Goal: Information Seeking & Learning: Learn about a topic

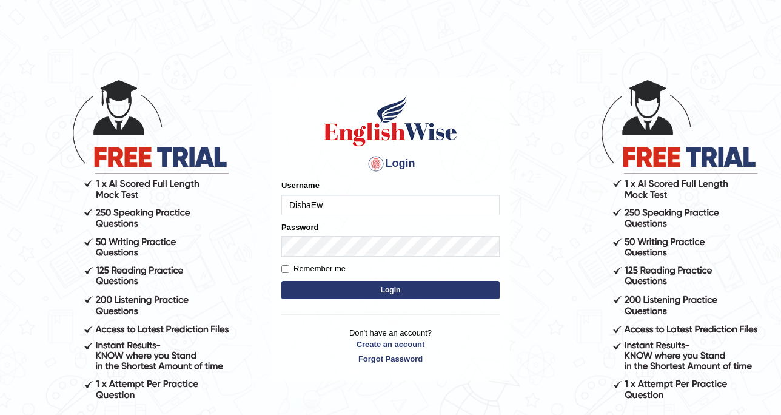
click at [396, 216] on form "Please fix the following errors: Username DishaEw Password Remember me Login" at bounding box center [390, 240] width 218 height 122
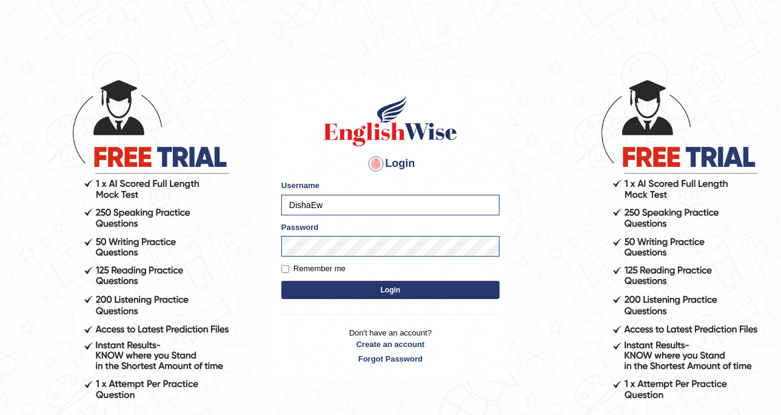
click at [406, 283] on button "Login" at bounding box center [390, 290] width 218 height 18
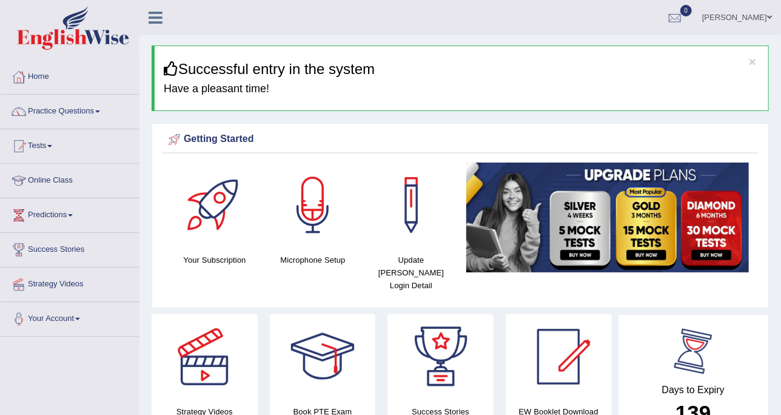
click at [707, 324] on div at bounding box center [693, 351] width 55 height 55
click at [84, 116] on link "Practice Questions" at bounding box center [70, 110] width 138 height 30
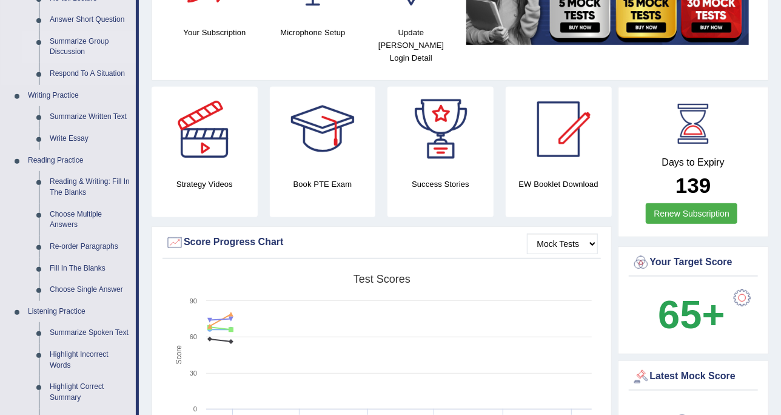
scroll to position [152, 0]
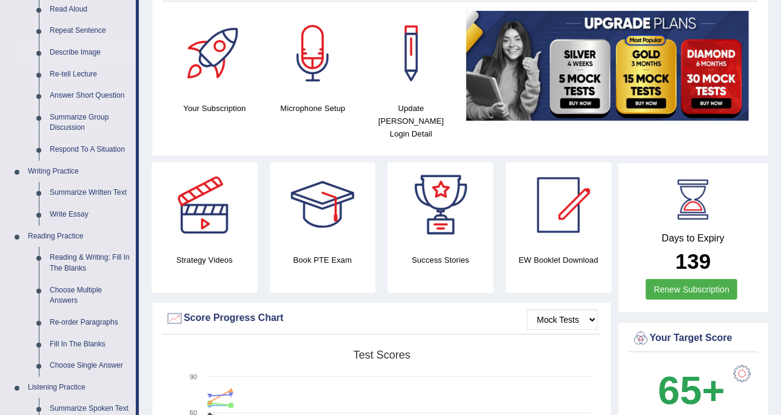
click at [85, 52] on link "Describe Image" at bounding box center [90, 53] width 92 height 22
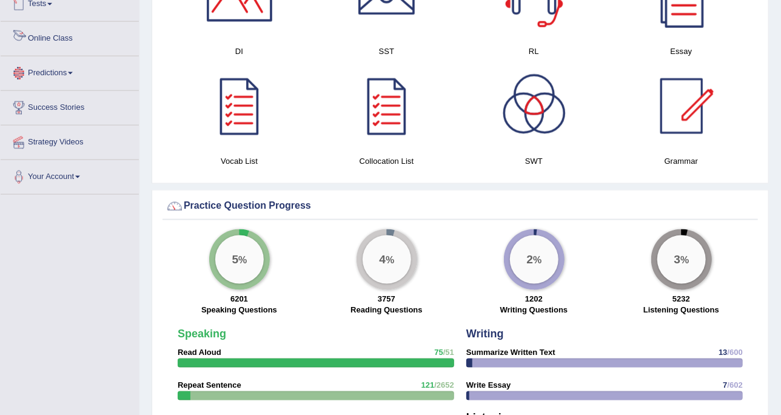
scroll to position [697, 0]
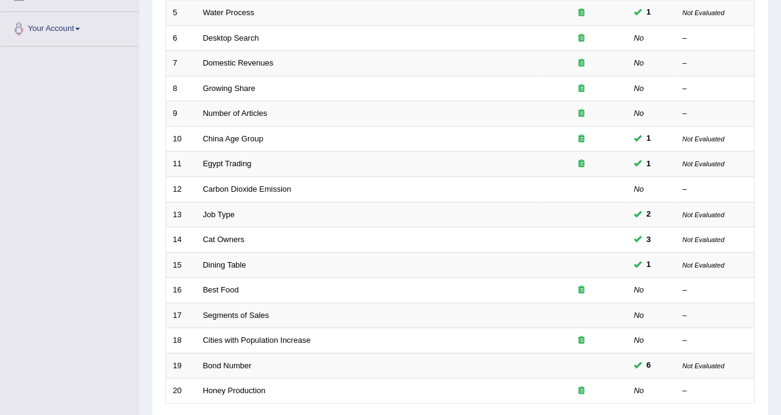
scroll to position [382, 0]
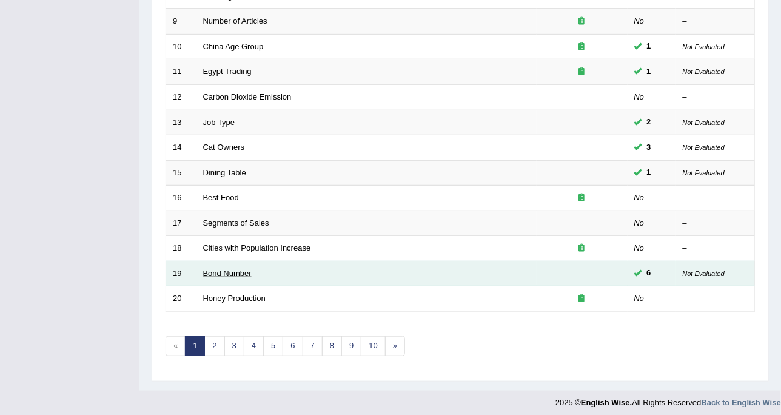
click at [230, 269] on link "Bond Number" at bounding box center [227, 273] width 48 height 9
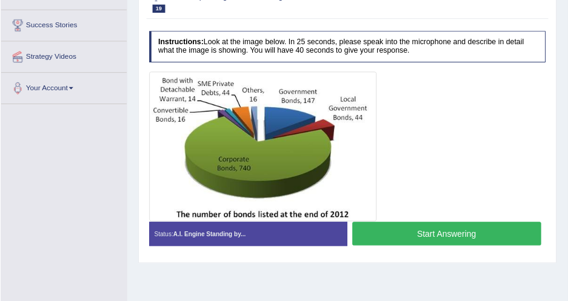
scroll to position [222, 0]
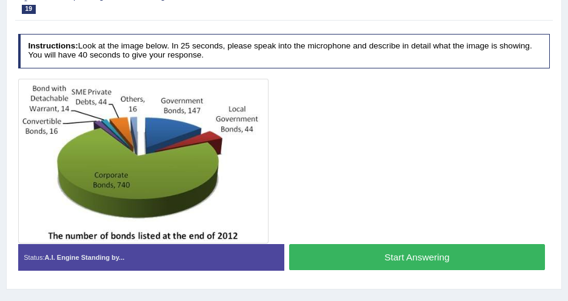
drag, startPoint x: 647, startPoint y: 1, endPoint x: 220, endPoint y: 135, distance: 447.9
click at [220, 135] on img at bounding box center [144, 161] width 246 height 160
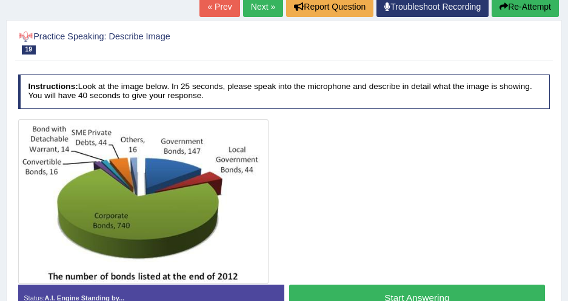
scroll to position [112, 0]
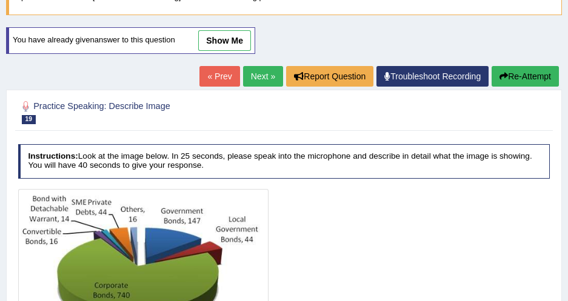
drag, startPoint x: 231, startPoint y: 40, endPoint x: 234, endPoint y: 129, distance: 89.2
click at [231, 40] on link "show me" at bounding box center [224, 40] width 53 height 21
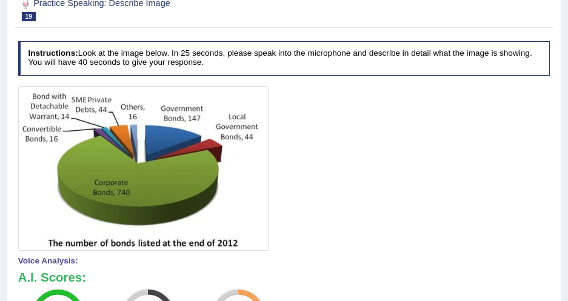
scroll to position [56, 0]
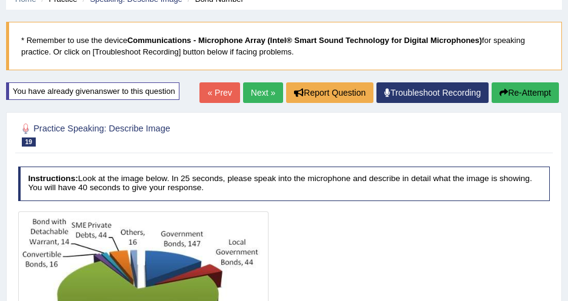
drag, startPoint x: 510, startPoint y: 229, endPoint x: 459, endPoint y: 159, distance: 86.7
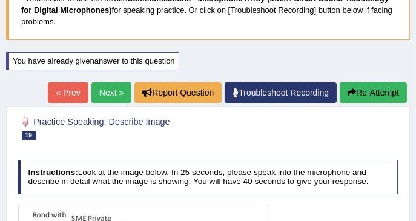
scroll to position [45, 0]
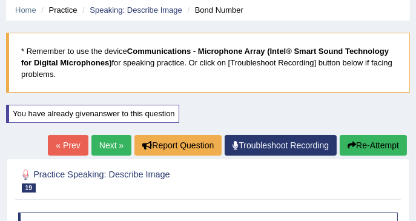
click at [384, 144] on button "Re-Attempt" at bounding box center [373, 145] width 67 height 21
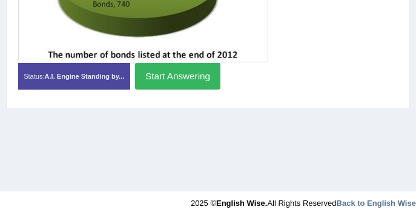
click at [165, 85] on button "Start Answering" at bounding box center [177, 76] width 85 height 26
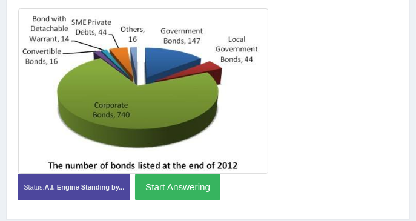
scroll to position [285, 0]
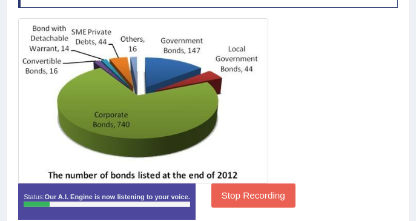
click at [219, 185] on button "Stop Recording" at bounding box center [254, 196] width 84 height 24
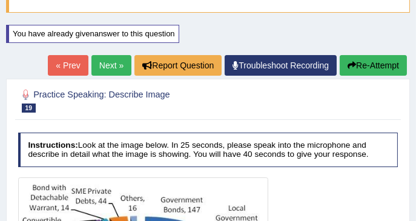
scroll to position [123, 0]
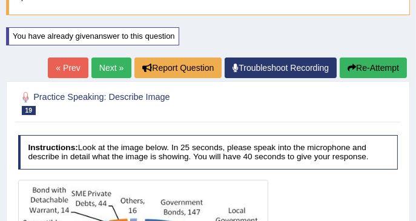
click at [381, 59] on button "Re-Attempt" at bounding box center [373, 68] width 67 height 21
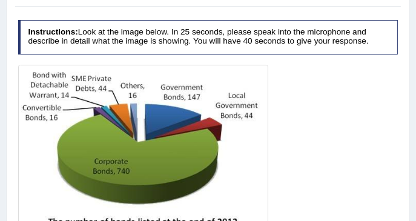
scroll to position [259, 0]
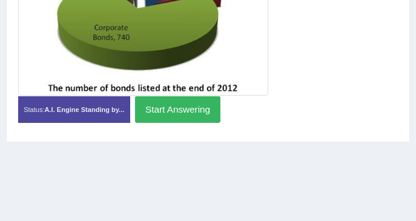
click at [184, 118] on button "Start Answering" at bounding box center [177, 109] width 85 height 26
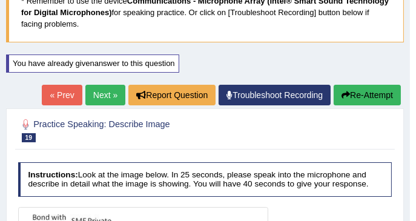
scroll to position [92, 0]
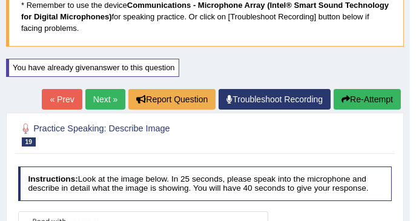
click at [358, 98] on button "Re-Attempt" at bounding box center [367, 99] width 67 height 21
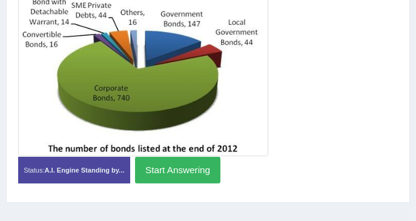
scroll to position [280, 0]
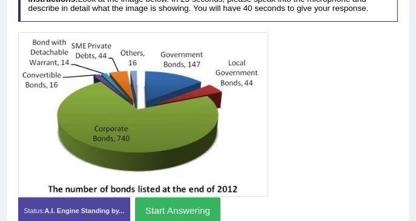
click at [180, 203] on button "Start Answering" at bounding box center [177, 211] width 85 height 26
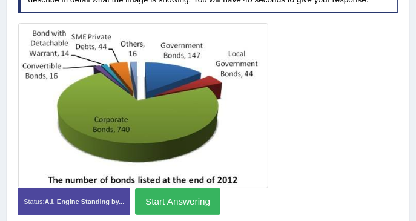
scroll to position [272, 0]
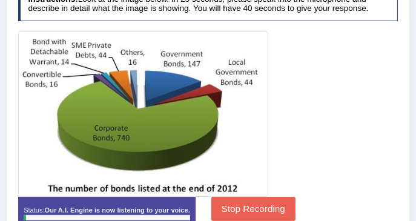
drag, startPoint x: 235, startPoint y: 213, endPoint x: 238, endPoint y: 207, distance: 6.5
click at [235, 213] on button "Stop Recording" at bounding box center [254, 209] width 84 height 24
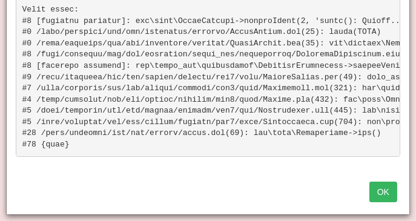
scroll to position [70, 0]
click at [389, 192] on button "OK" at bounding box center [384, 192] width 28 height 21
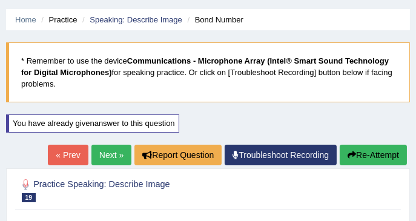
scroll to position [0, 0]
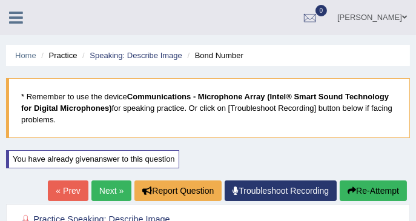
click at [352, 192] on icon "button" at bounding box center [352, 191] width 8 height 8
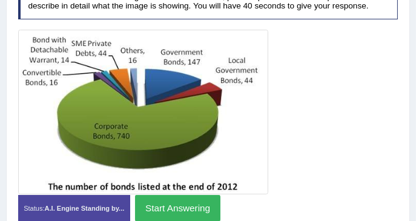
scroll to position [282, 0]
click at [191, 203] on button "Start Answering" at bounding box center [177, 208] width 85 height 26
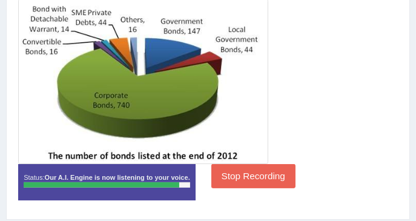
scroll to position [315, 0]
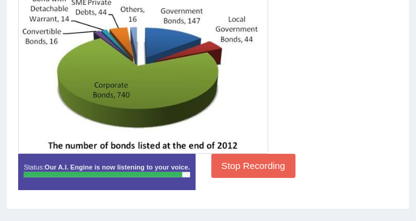
drag, startPoint x: 255, startPoint y: 164, endPoint x: 258, endPoint y: 158, distance: 6.5
click at [255, 164] on button "Stop Recording" at bounding box center [254, 166] width 84 height 24
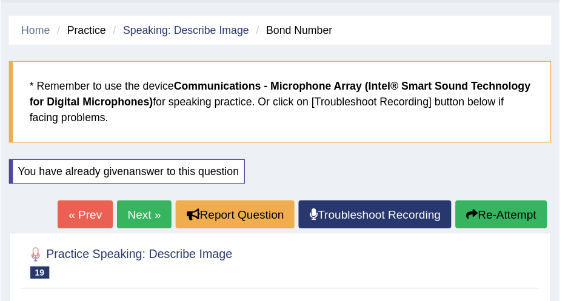
scroll to position [0, 0]
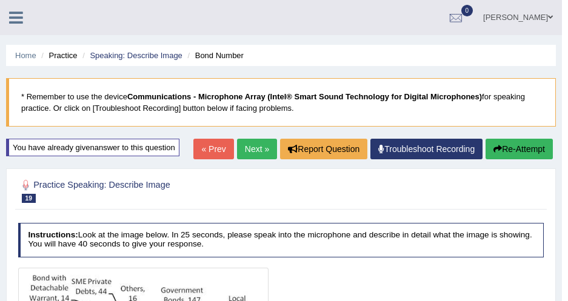
drag, startPoint x: 345, startPoint y: 1, endPoint x: 223, endPoint y: 93, distance: 152.8
click at [223, 93] on b "Communications - Microphone Array (Intel® Smart Sound Technology for Digital Mi…" at bounding box center [304, 96] width 355 height 9
click at [175, 57] on link "Speaking: Describe Image" at bounding box center [136, 55] width 92 height 9
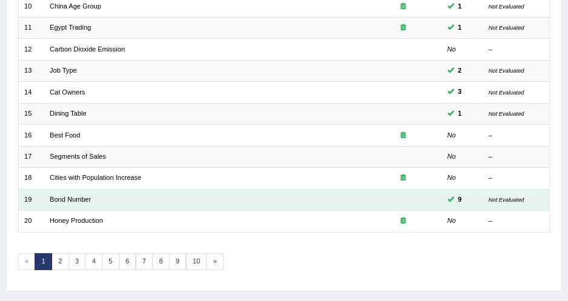
scroll to position [386, 0]
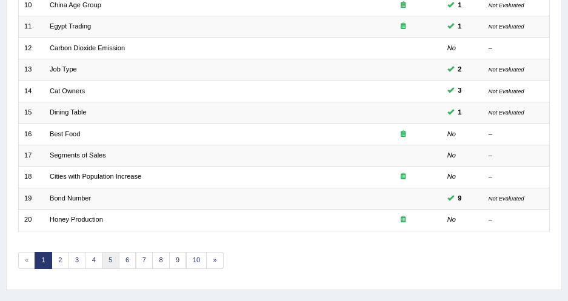
click at [102, 252] on link "5" at bounding box center [111, 260] width 18 height 17
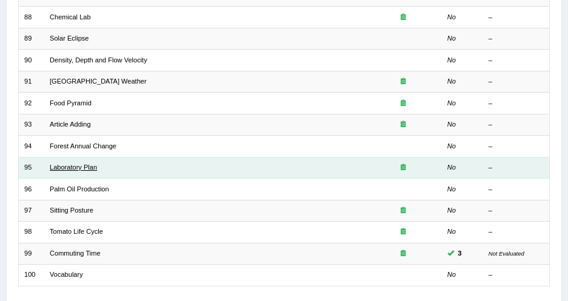
click at [83, 164] on link "Laboratory Plan" at bounding box center [73, 167] width 47 height 7
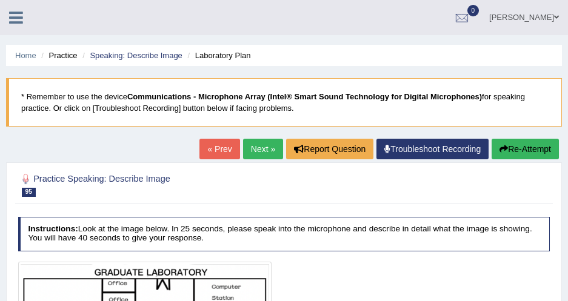
click at [256, 150] on link "Next »" at bounding box center [263, 149] width 40 height 21
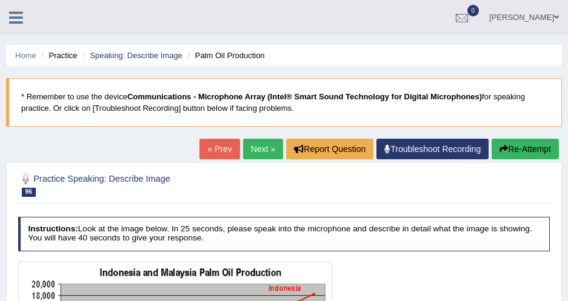
click at [250, 149] on link "Next »" at bounding box center [263, 149] width 40 height 21
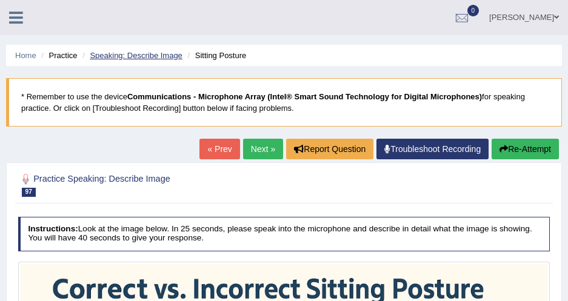
click at [155, 58] on link "Speaking: Describe Image" at bounding box center [136, 55] width 92 height 9
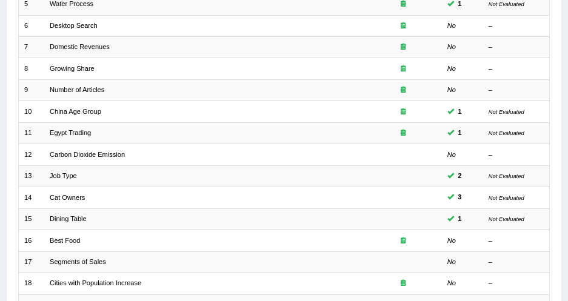
scroll to position [330, 0]
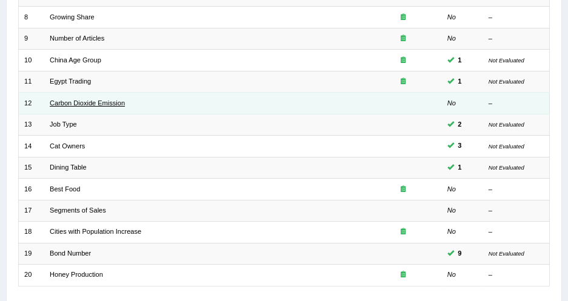
click at [75, 99] on link "Carbon Dioxide Emission" at bounding box center [87, 102] width 75 height 7
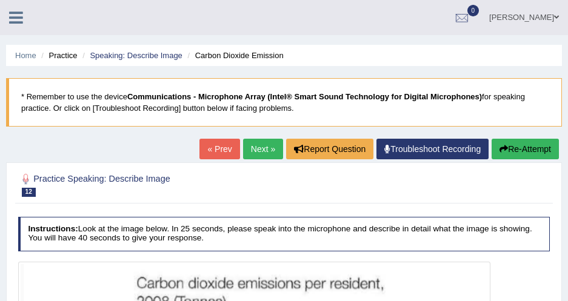
click at [132, 50] on li "Speaking: Describe Image" at bounding box center [130, 56] width 103 height 12
click at [133, 55] on link "Speaking: Describe Image" at bounding box center [136, 55] width 92 height 9
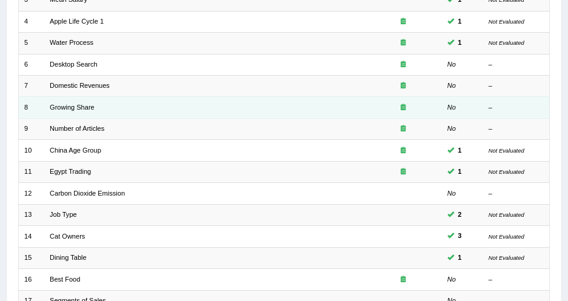
scroll to position [220, 0]
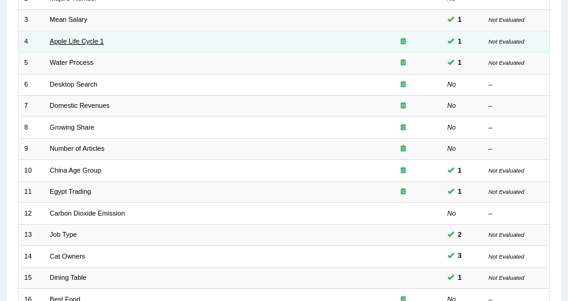
click at [89, 38] on link "Apple Life Cycle 1" at bounding box center [77, 41] width 54 height 7
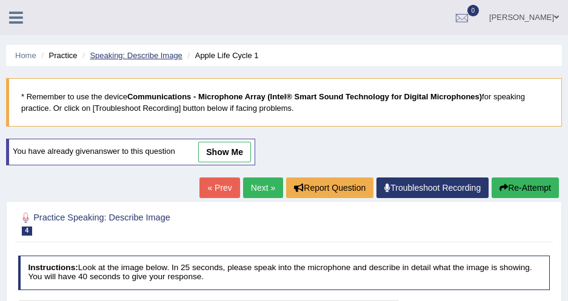
click at [159, 58] on link "Speaking: Describe Image" at bounding box center [136, 55] width 92 height 9
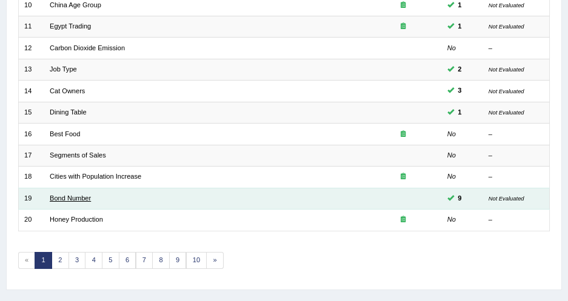
click at [69, 195] on link "Bond Number" at bounding box center [70, 198] width 41 height 7
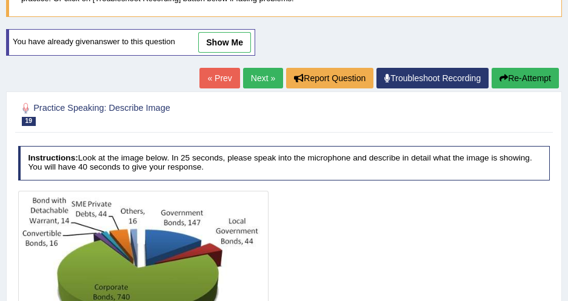
scroll to position [110, 0]
click at [255, 81] on link "Next »" at bounding box center [263, 78] width 40 height 21
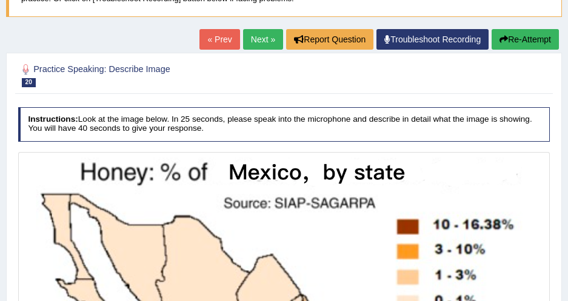
click at [259, 47] on link "Next »" at bounding box center [263, 39] width 40 height 21
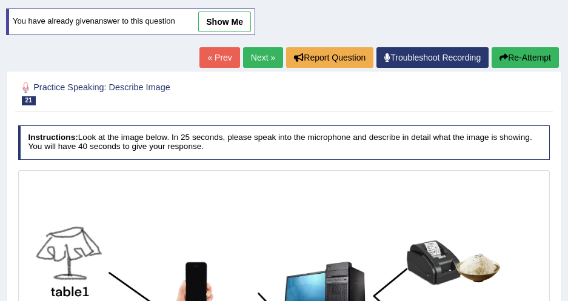
scroll to position [110, 0]
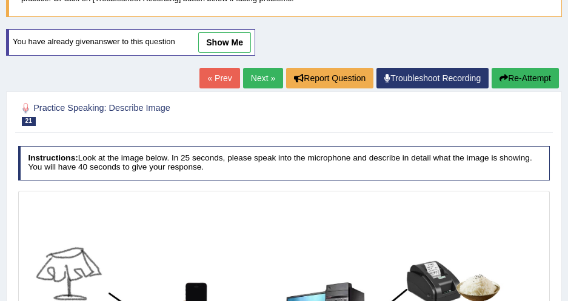
click at [237, 30] on div "You have already given answer to this question show me" at bounding box center [130, 42] width 249 height 27
click at [237, 41] on link "show me" at bounding box center [224, 42] width 53 height 21
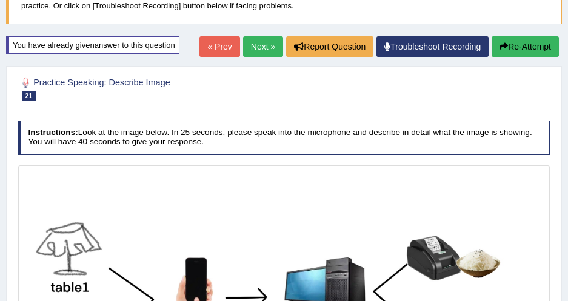
scroll to position [0, 0]
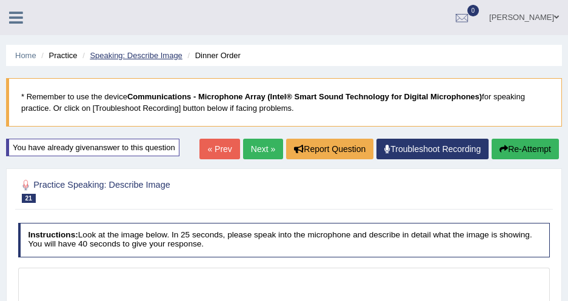
click at [139, 59] on link "Speaking: Describe Image" at bounding box center [136, 55] width 92 height 9
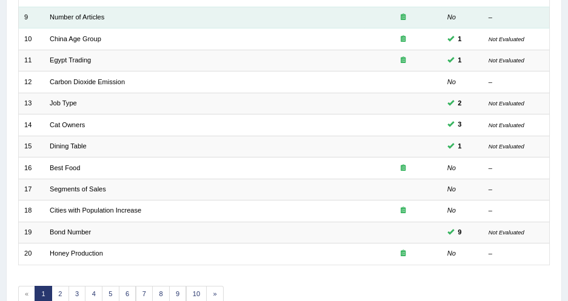
scroll to position [398, 0]
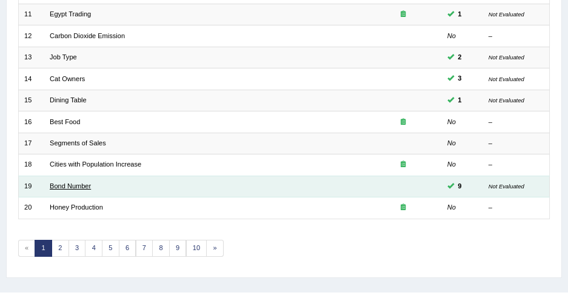
click at [69, 182] on link "Bond Number" at bounding box center [70, 185] width 41 height 7
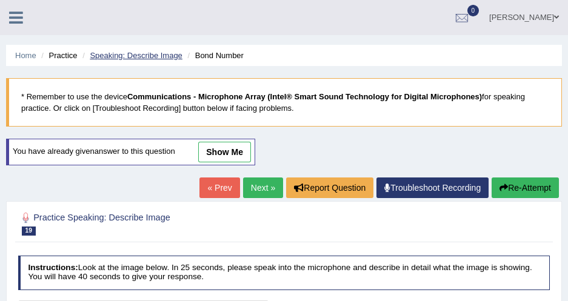
drag, startPoint x: 0, startPoint y: 0, endPoint x: 146, endPoint y: 58, distance: 157.3
click at [146, 58] on link "Speaking: Describe Image" at bounding box center [136, 55] width 92 height 9
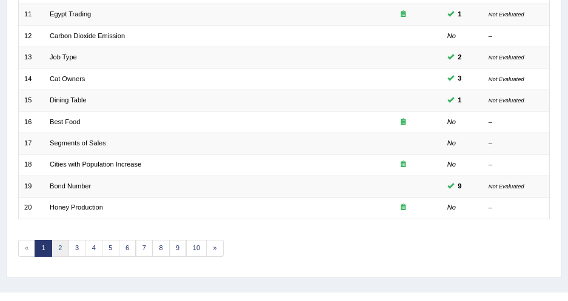
drag, startPoint x: 60, startPoint y: 224, endPoint x: 64, endPoint y: 213, distance: 12.1
click at [60, 240] on link "2" at bounding box center [61, 248] width 18 height 17
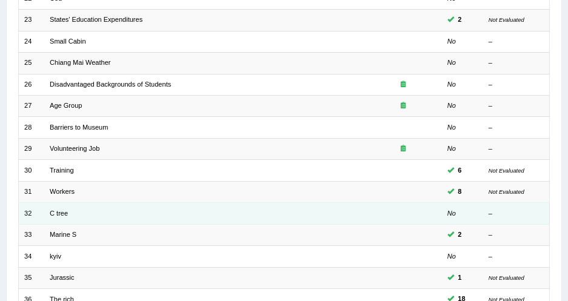
scroll to position [386, 0]
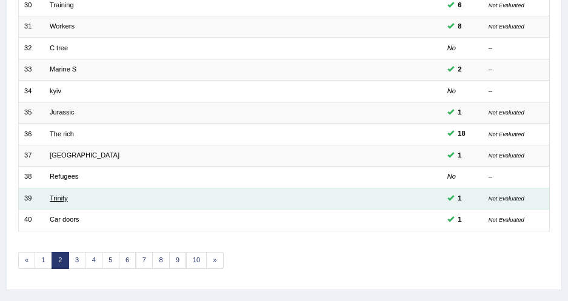
click at [64, 195] on link "Trinity" at bounding box center [59, 198] width 18 height 7
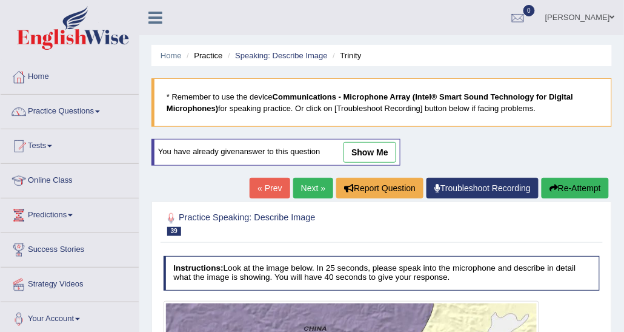
drag, startPoint x: 358, startPoint y: 147, endPoint x: 372, endPoint y: 132, distance: 20.6
click at [358, 147] on link "show me" at bounding box center [370, 152] width 53 height 21
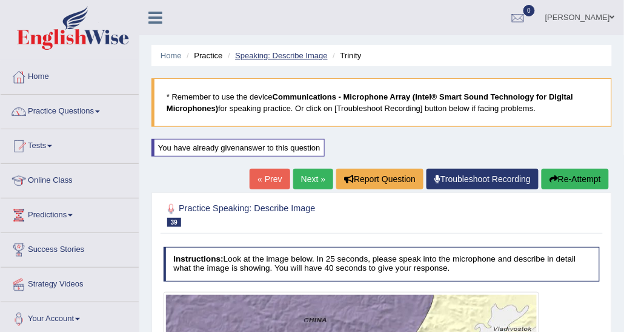
click at [310, 58] on link "Speaking: Describe Image" at bounding box center [281, 55] width 92 height 9
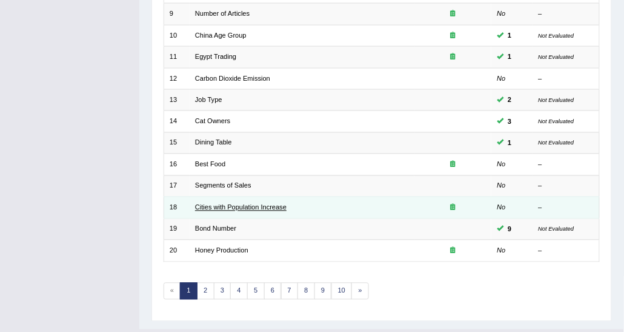
scroll to position [362, 0]
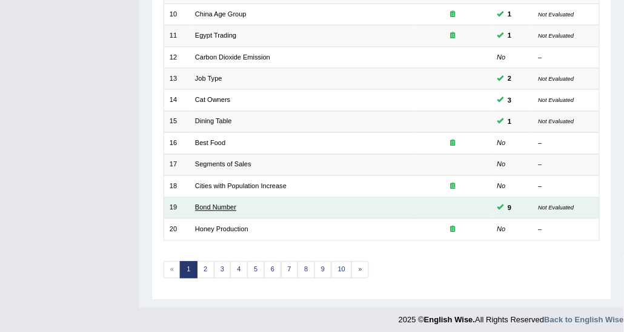
click at [219, 204] on link "Bond Number" at bounding box center [215, 207] width 41 height 7
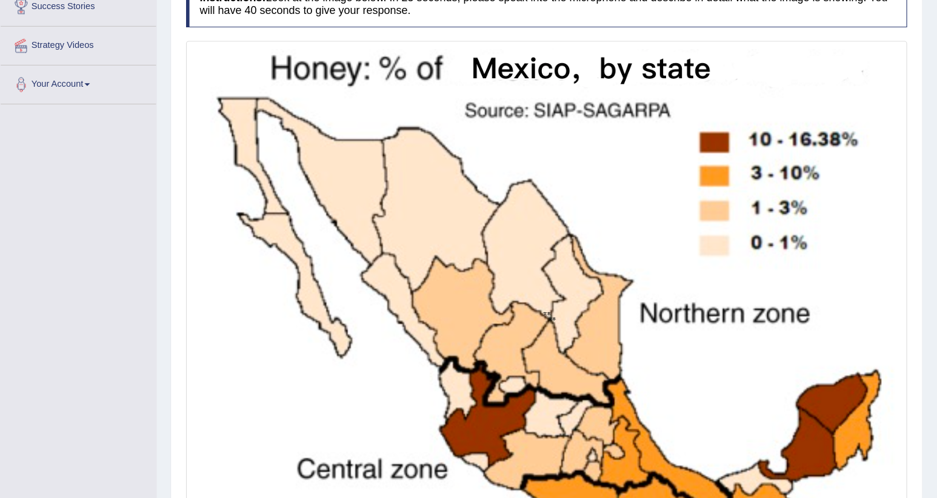
scroll to position [244, 0]
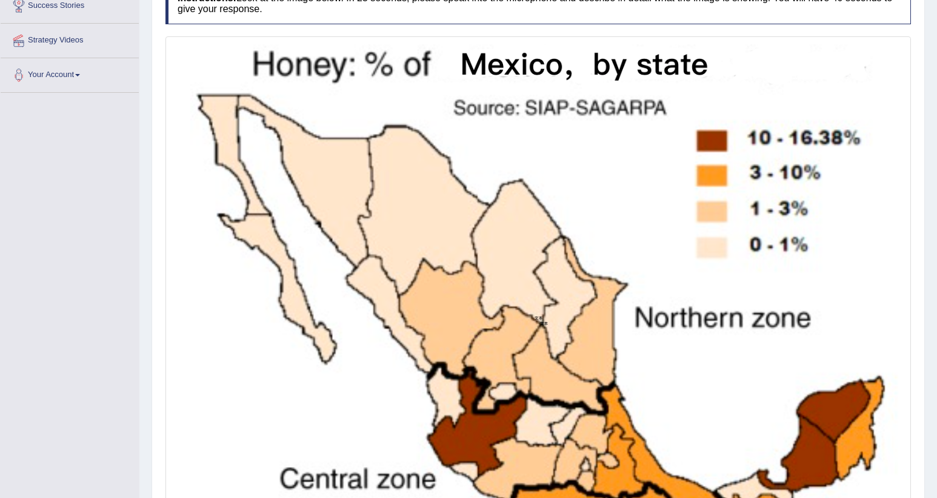
drag, startPoint x: 601, startPoint y: 0, endPoint x: 544, endPoint y: 125, distance: 137.6
click at [546, 125] on img at bounding box center [539, 317] width 740 height 557
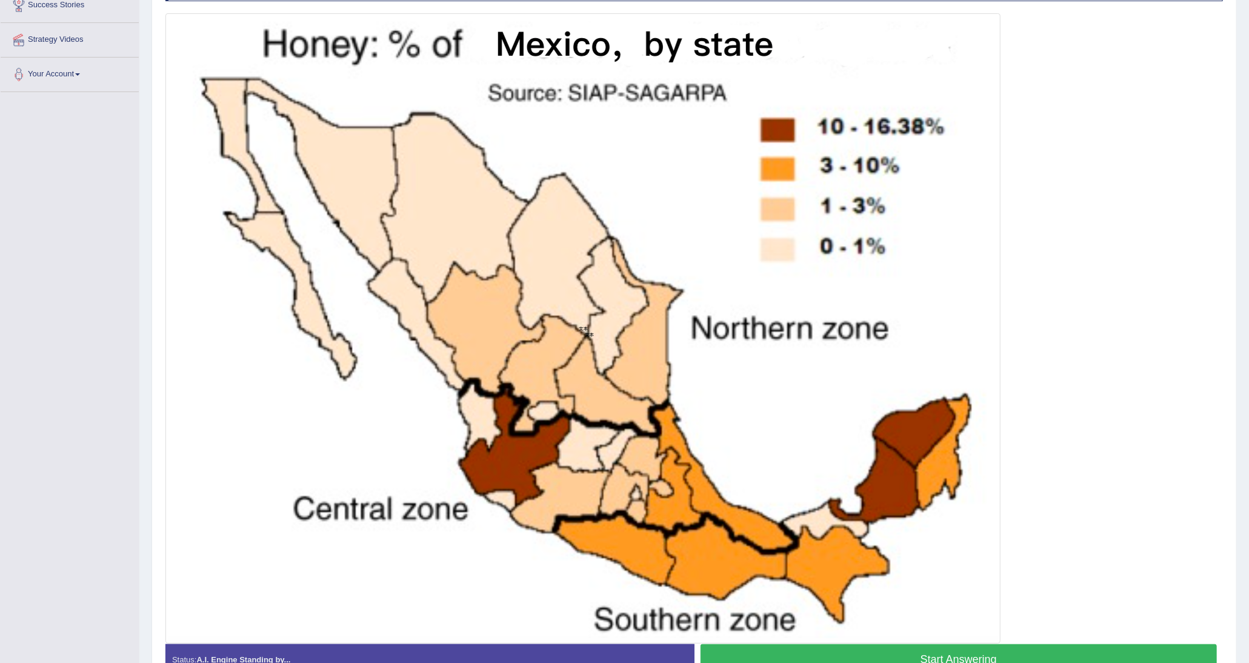
drag, startPoint x: 507, startPoint y: 1, endPoint x: 595, endPoint y: 273, distance: 286.6
click at [624, 295] on img at bounding box center [583, 328] width 829 height 624
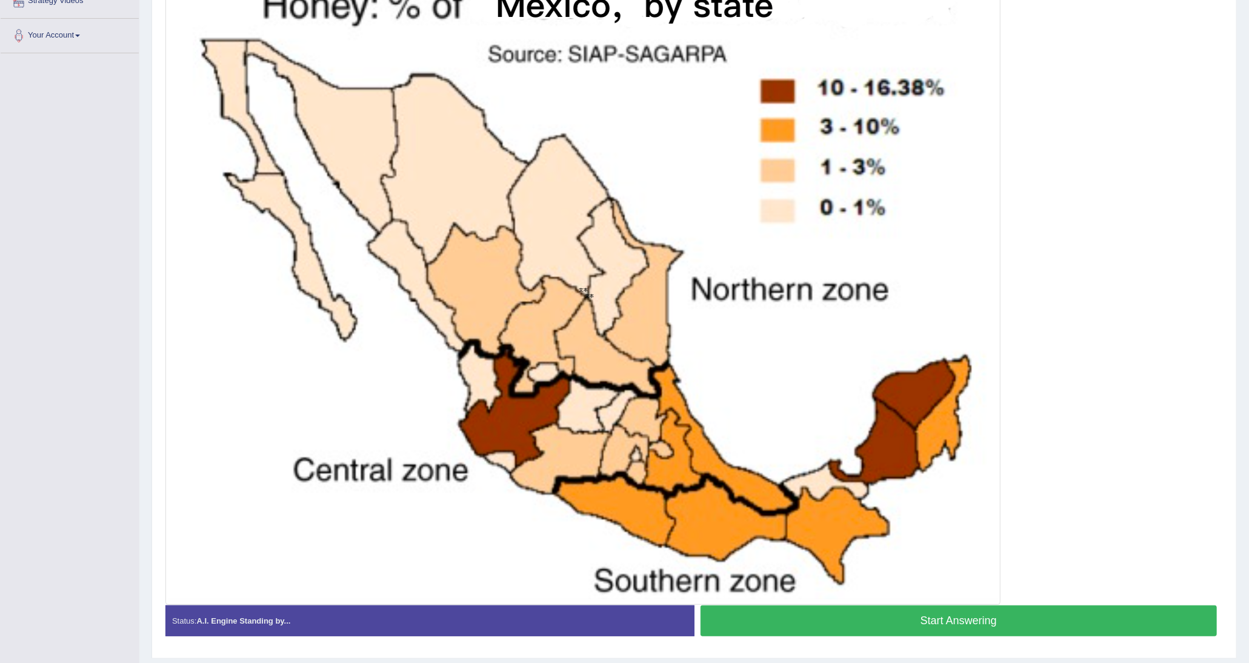
scroll to position [320, 0]
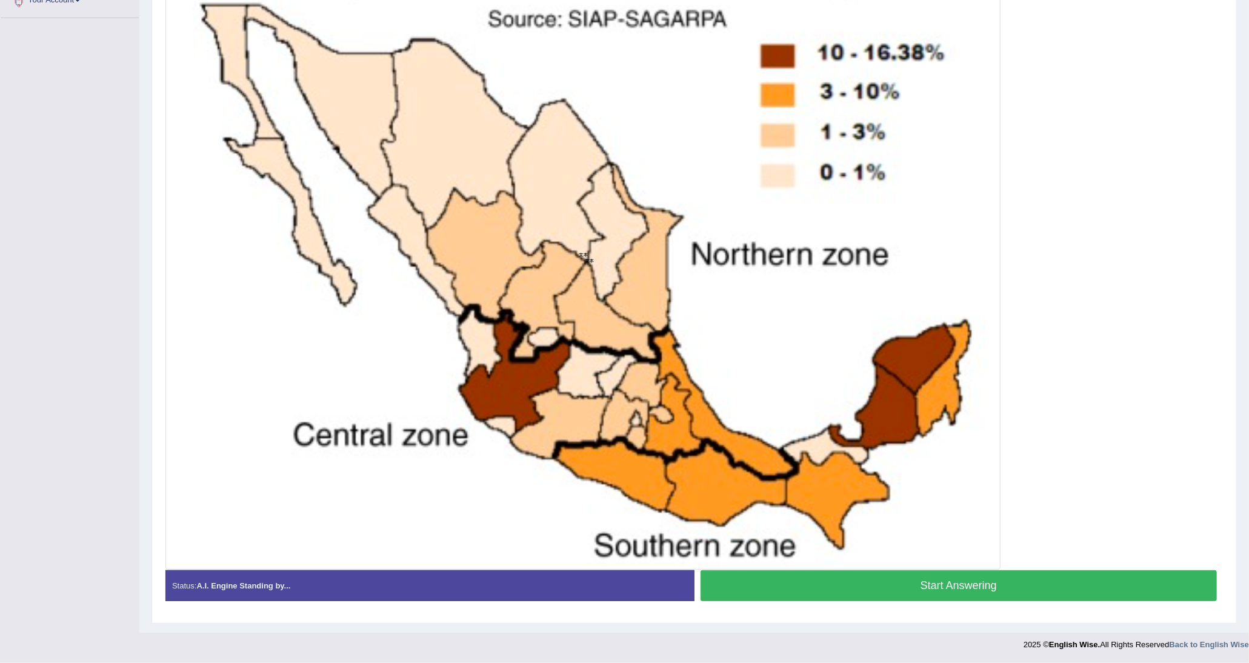
drag, startPoint x: 865, startPoint y: 572, endPoint x: 866, endPoint y: 555, distance: 17.0
click at [624, 331] on button "Start Answering" at bounding box center [959, 585] width 517 height 31
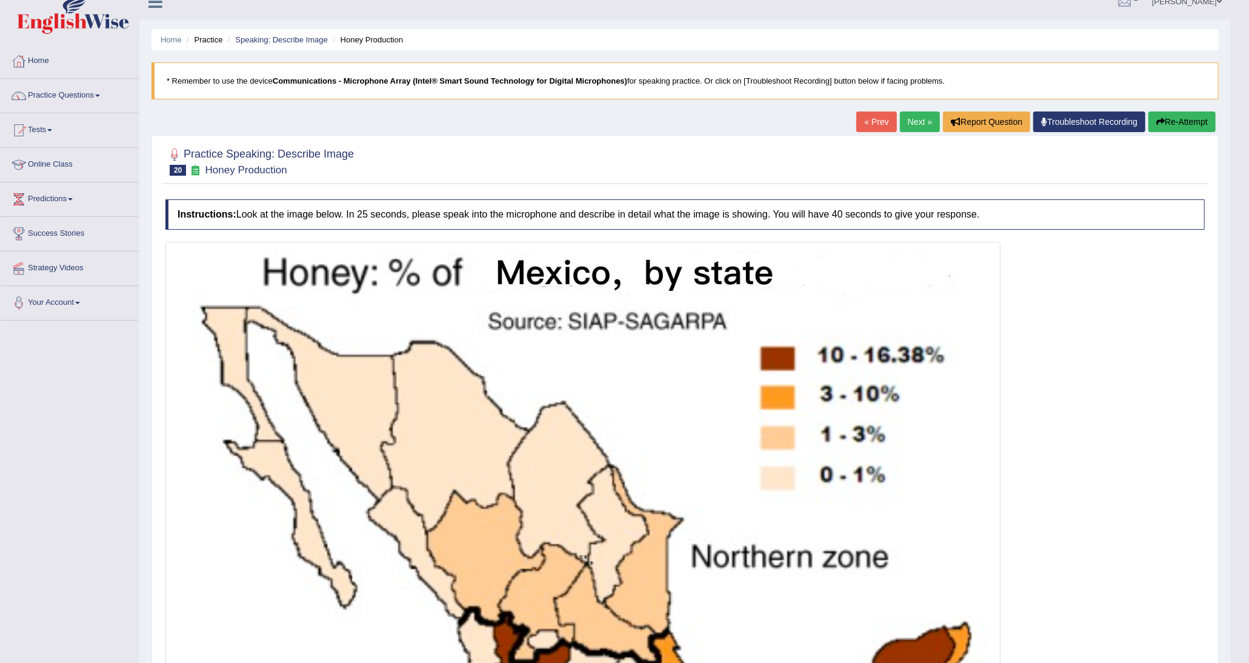
scroll to position [0, 0]
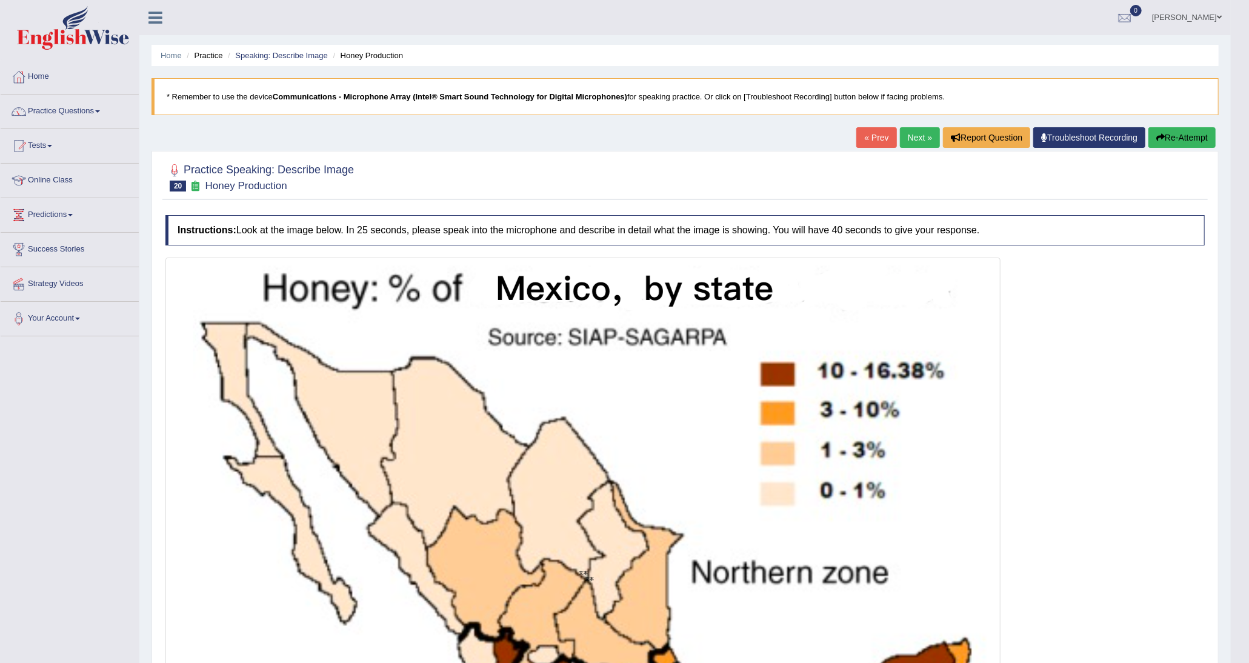
click at [290, 47] on ul "Home Practice Speaking: Describe Image Honey Production" at bounding box center [686, 55] width 1068 height 21
click at [292, 51] on link "Speaking: Describe Image" at bounding box center [281, 55] width 92 height 9
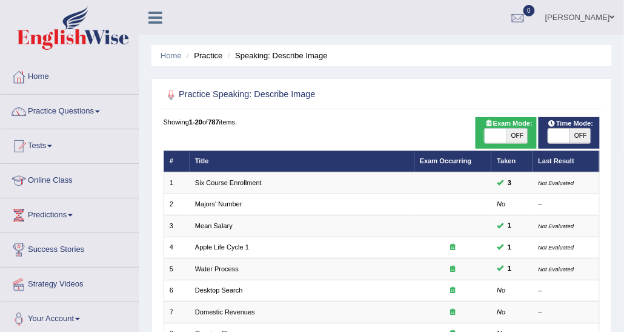
drag, startPoint x: 1152, startPoint y: 1, endPoint x: 255, endPoint y: 141, distance: 908.0
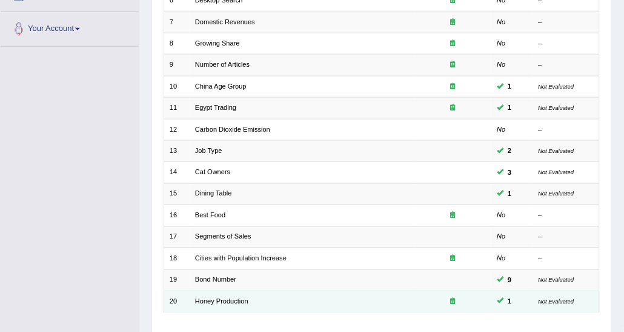
scroll to position [362, 0]
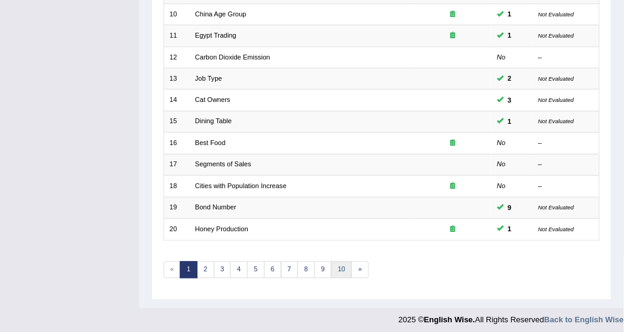
click at [332, 261] on link "10" at bounding box center [342, 269] width 21 height 17
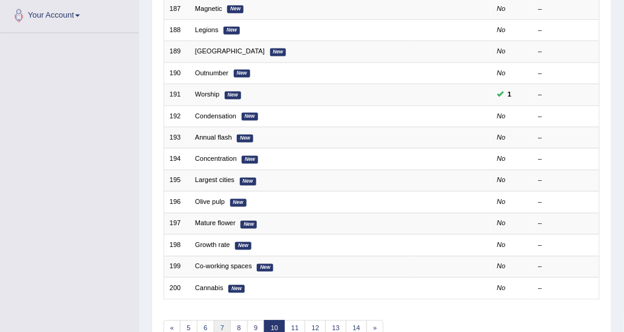
scroll to position [362, 0]
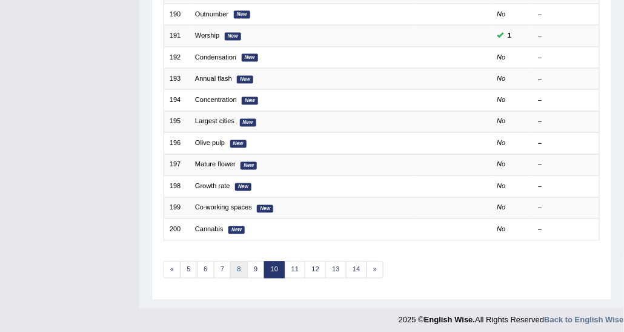
click at [238, 261] on link "8" at bounding box center [239, 269] width 18 height 17
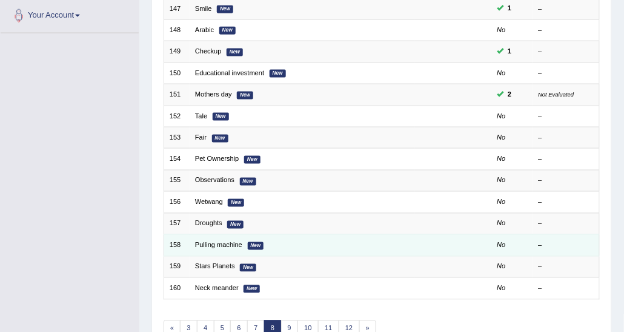
scroll to position [362, 0]
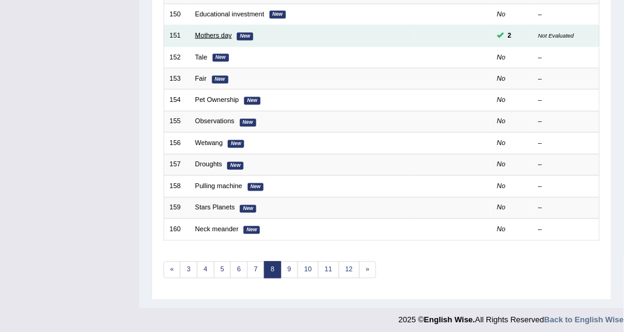
click at [201, 36] on link "Mothers day" at bounding box center [213, 35] width 37 height 7
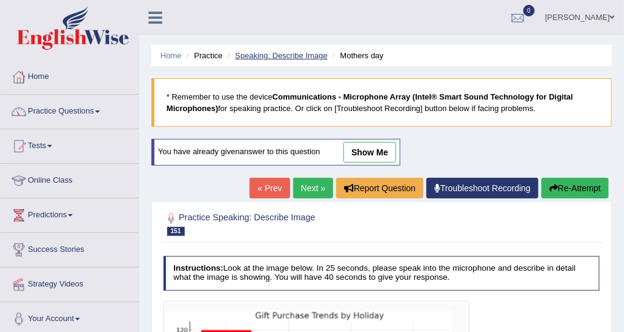
click at [299, 52] on link "Speaking: Describe Image" at bounding box center [281, 55] width 92 height 9
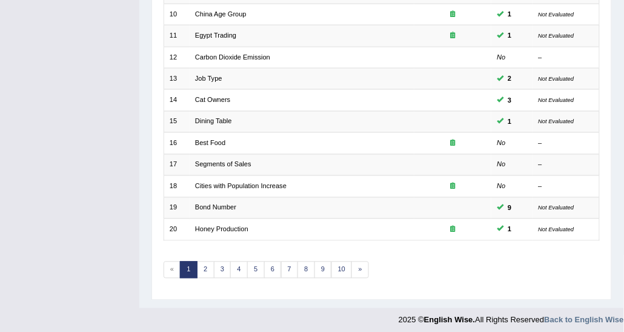
scroll to position [362, 0]
click at [210, 262] on link "2" at bounding box center [206, 269] width 18 height 17
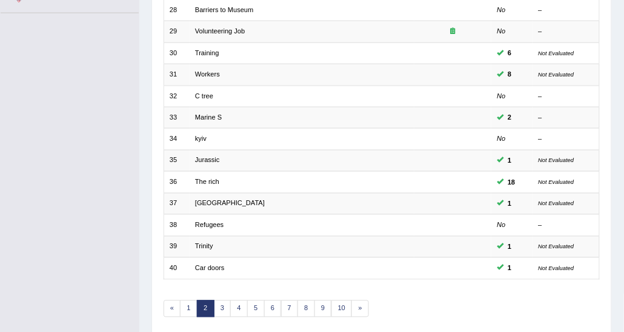
scroll to position [362, 0]
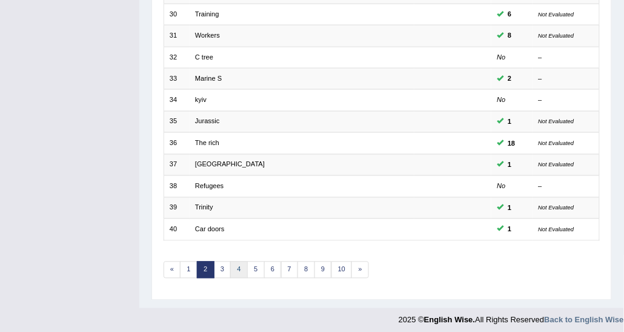
click at [230, 261] on link "4" at bounding box center [239, 269] width 18 height 17
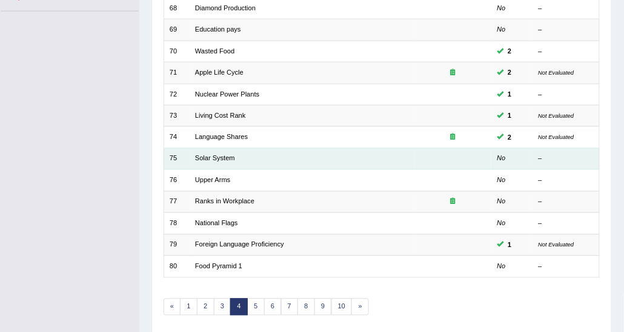
scroll to position [362, 0]
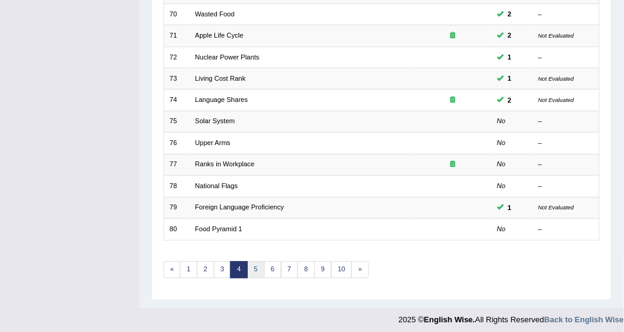
click at [253, 261] on link "5" at bounding box center [256, 269] width 18 height 17
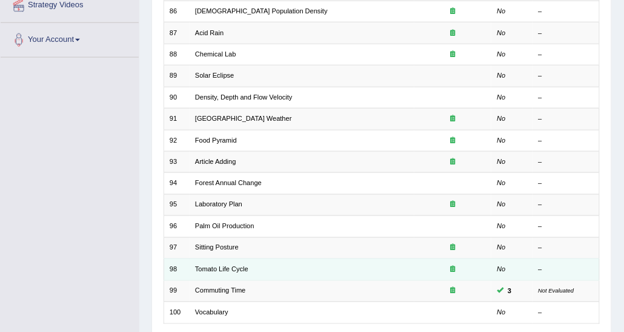
scroll to position [303, 0]
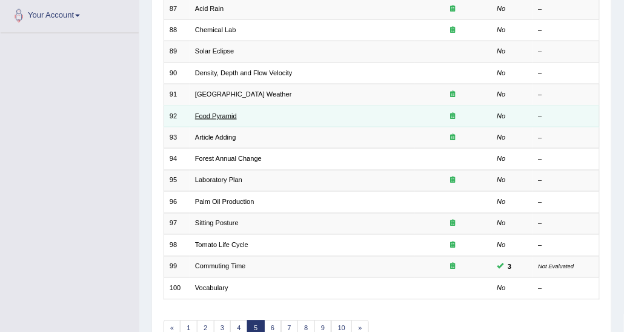
click at [219, 114] on link "Food Pyramid" at bounding box center [216, 115] width 42 height 7
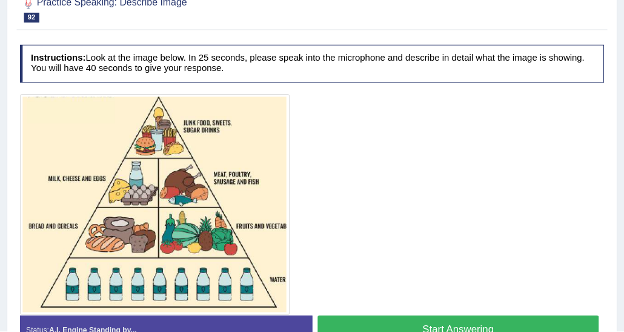
scroll to position [176, 0]
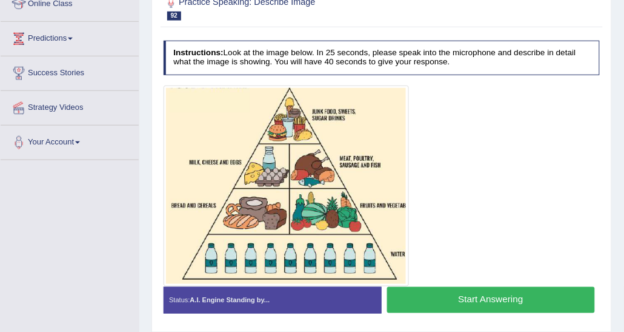
drag, startPoint x: 528, startPoint y: 0, endPoint x: 266, endPoint y: 147, distance: 300.2
click at [266, 147] on img at bounding box center [286, 185] width 240 height 195
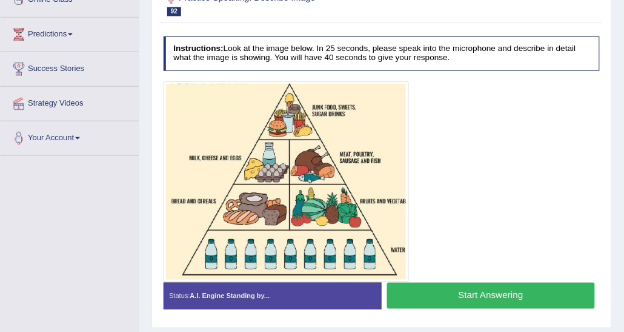
scroll to position [237, 0]
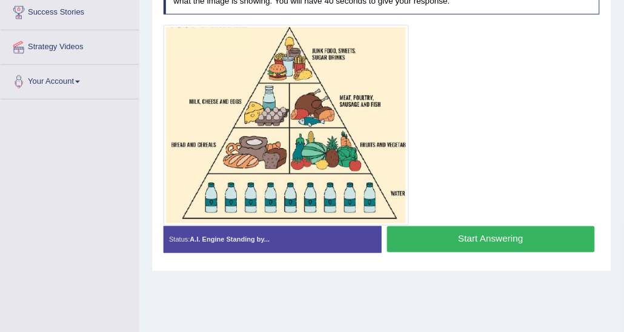
click at [499, 236] on button "Start Answering" at bounding box center [491, 239] width 208 height 26
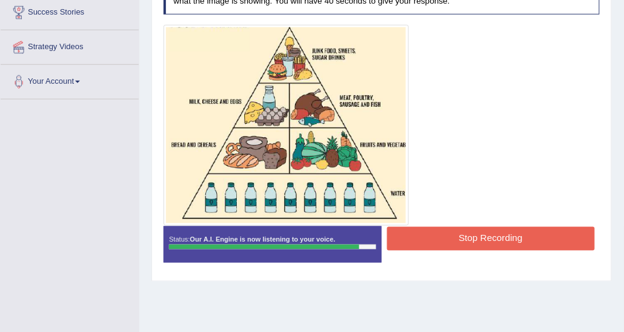
click at [444, 235] on button "Stop Recording" at bounding box center [491, 239] width 208 height 24
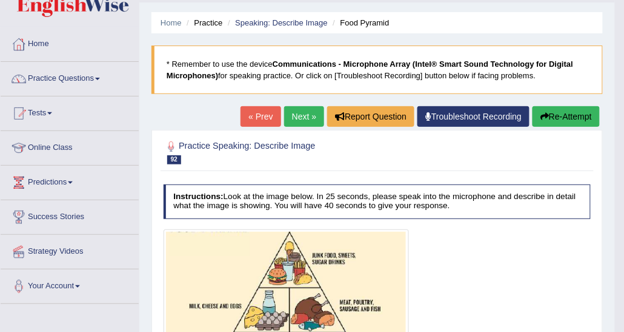
scroll to position [0, 0]
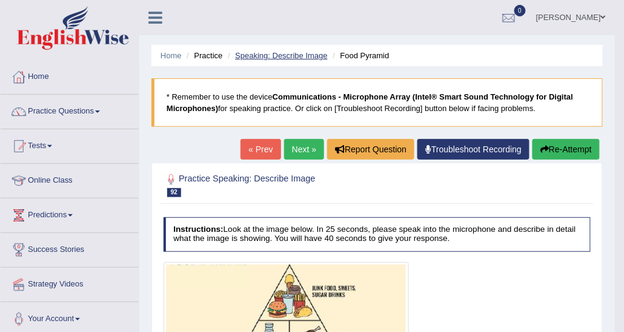
click at [277, 55] on link "Speaking: Describe Image" at bounding box center [281, 55] width 92 height 9
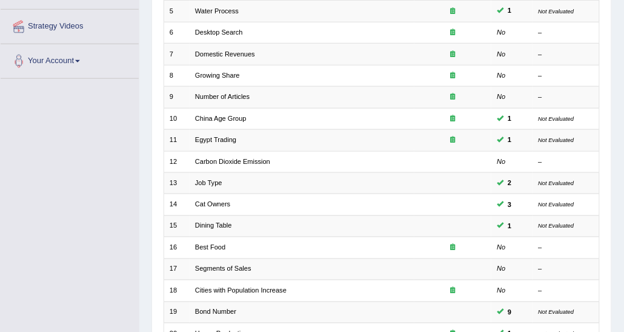
scroll to position [362, 0]
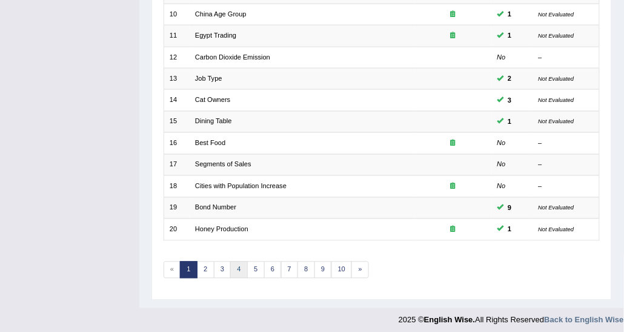
click at [238, 261] on link "4" at bounding box center [239, 269] width 18 height 17
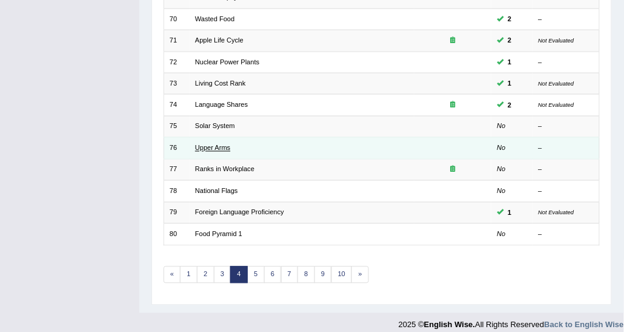
scroll to position [362, 0]
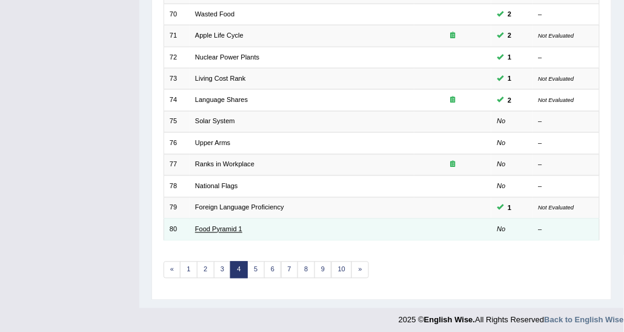
click at [228, 226] on link "Food Pyramid 1" at bounding box center [218, 229] width 47 height 7
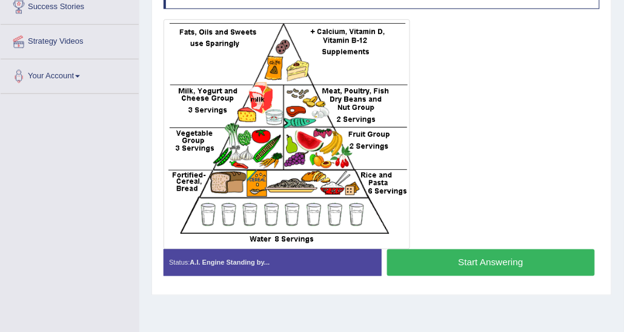
click at [522, 270] on button "Start Answering" at bounding box center [491, 262] width 208 height 26
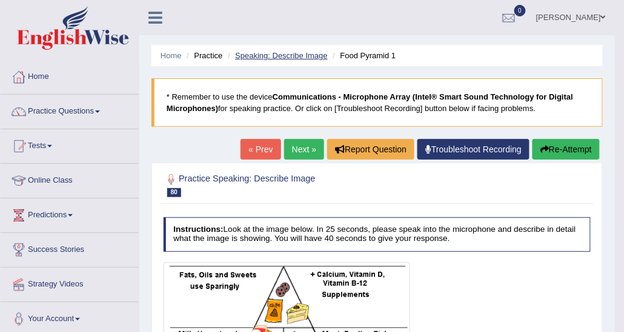
click at [256, 50] on li "Speaking: Describe Image" at bounding box center [276, 56] width 103 height 12
click at [256, 55] on link "Speaking: Describe Image" at bounding box center [281, 55] width 92 height 9
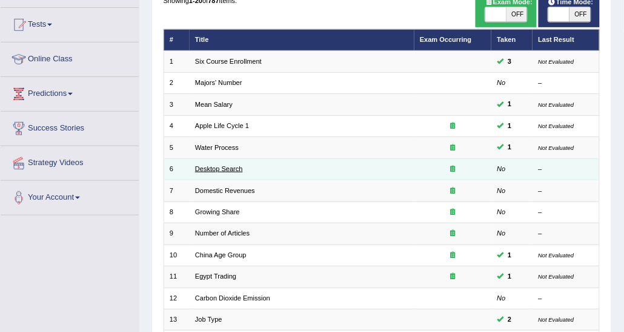
click at [227, 171] on link "Desktop Search" at bounding box center [219, 168] width 48 height 7
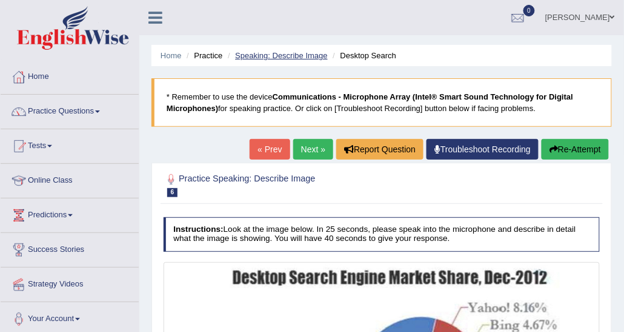
click at [270, 56] on link "Speaking: Describe Image" at bounding box center [281, 55] width 92 height 9
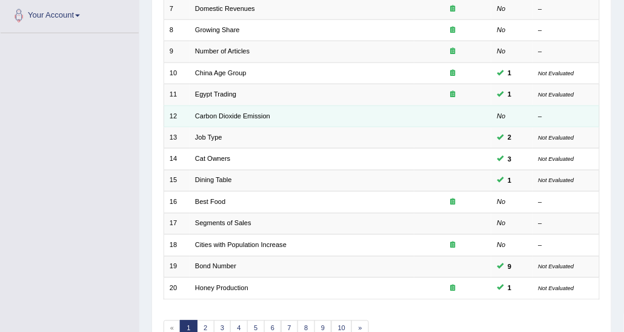
scroll to position [303, 0]
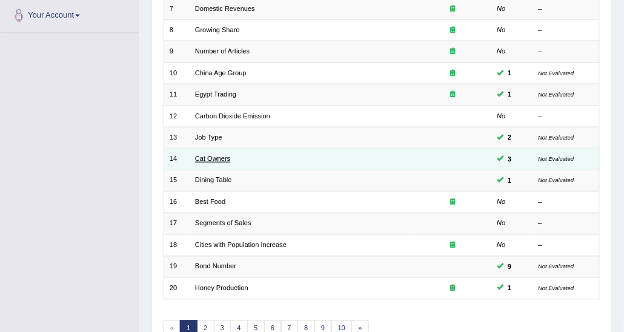
click at [210, 156] on link "Cat Owners" at bounding box center [212, 158] width 35 height 7
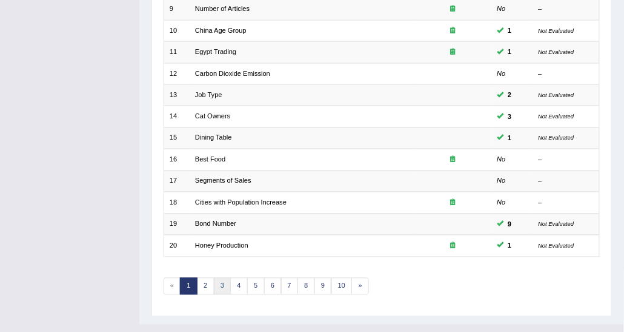
scroll to position [362, 0]
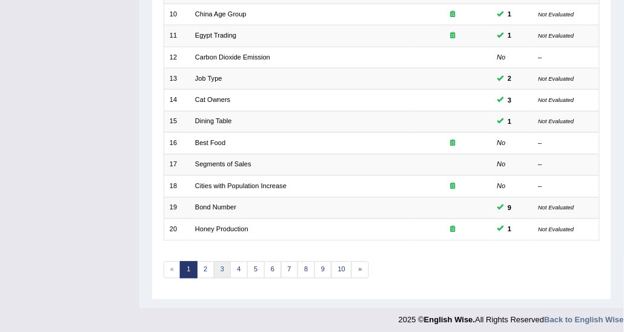
click at [214, 261] on link "3" at bounding box center [223, 269] width 18 height 17
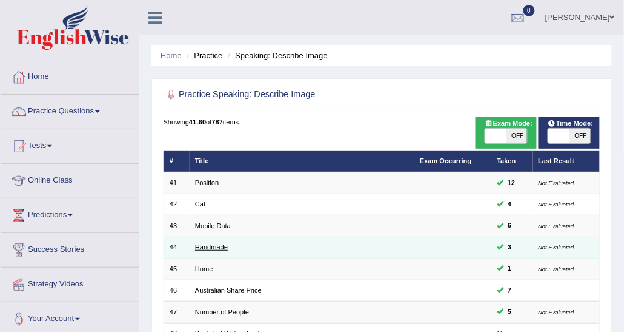
click at [213, 244] on link "Handmade" at bounding box center [211, 246] width 33 height 7
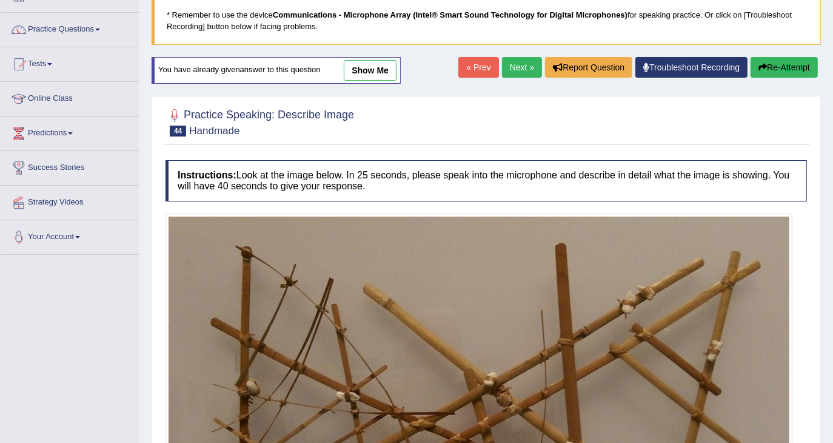
scroll to position [61, 0]
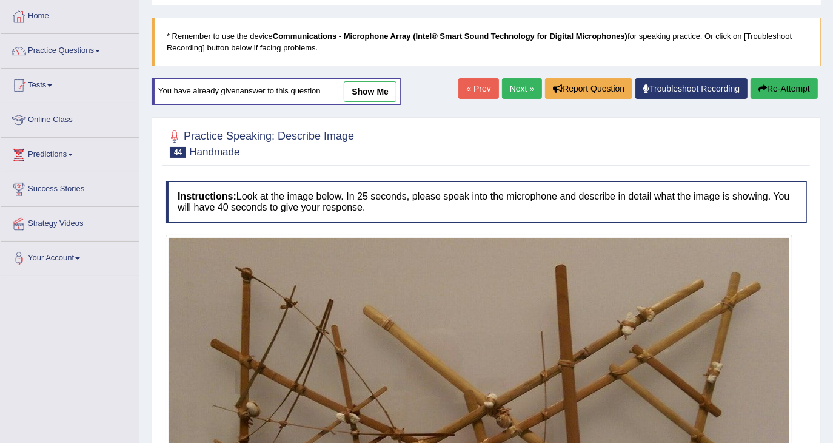
click at [383, 102] on div "You have already given answer to this question show me" at bounding box center [276, 91] width 249 height 27
drag, startPoint x: 386, startPoint y: 92, endPoint x: 455, endPoint y: 156, distance: 94.8
click at [387, 91] on link "show me" at bounding box center [370, 91] width 53 height 21
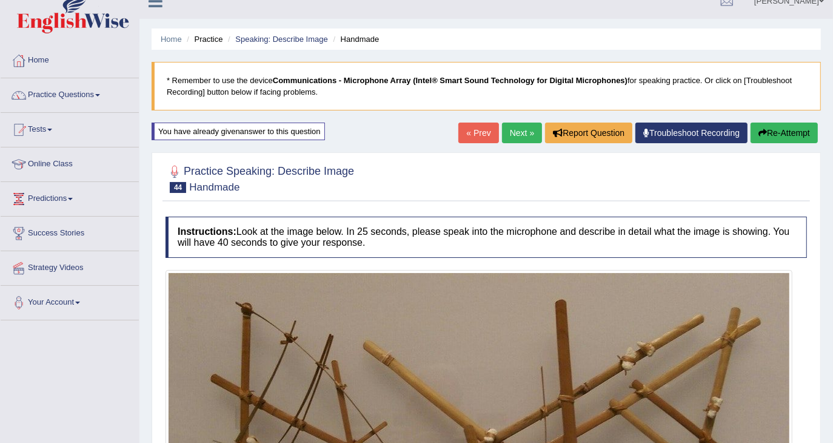
scroll to position [0, 0]
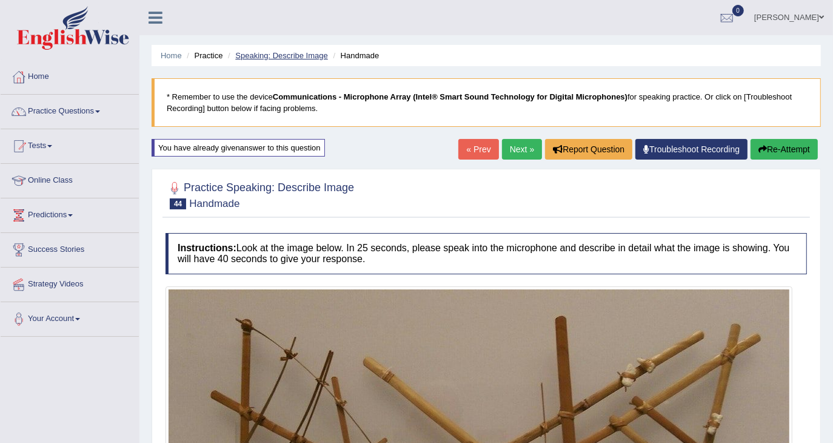
click at [297, 56] on link "Speaking: Describe Image" at bounding box center [281, 55] width 92 height 9
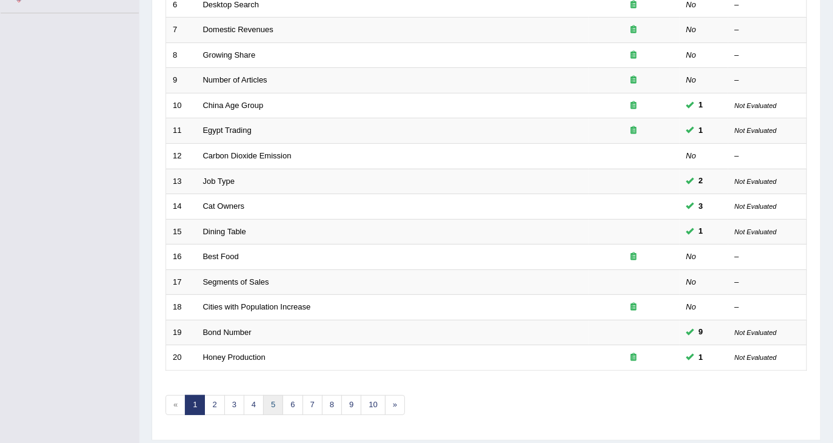
click at [275, 395] on link "5" at bounding box center [273, 405] width 20 height 20
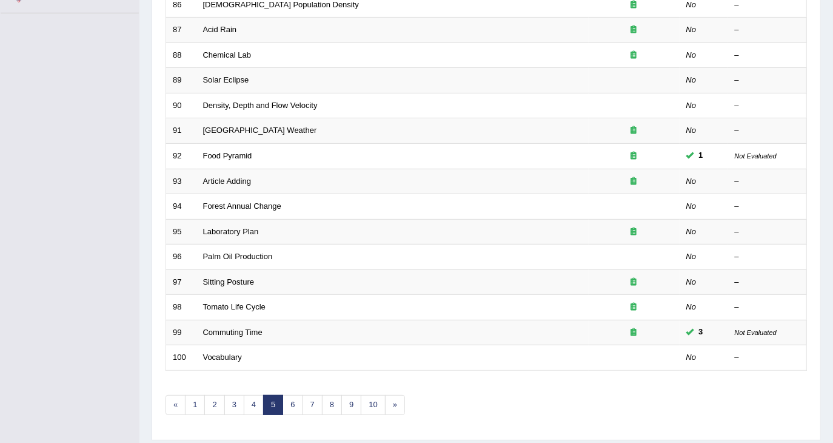
scroll to position [355, 0]
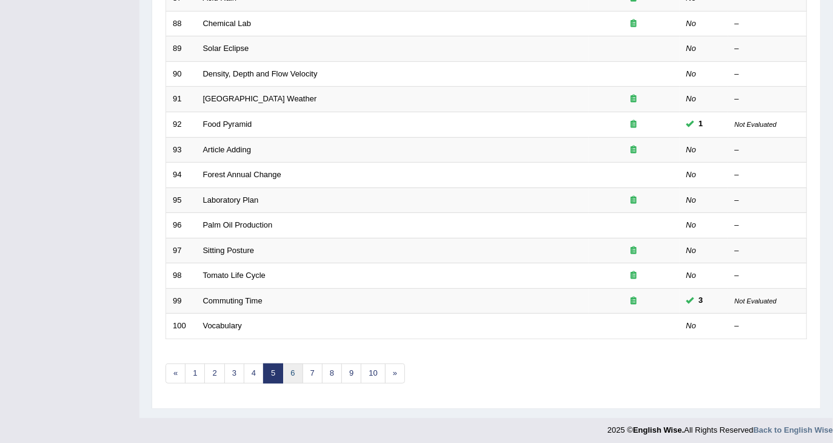
click at [295, 375] on link "6" at bounding box center [292, 373] width 20 height 20
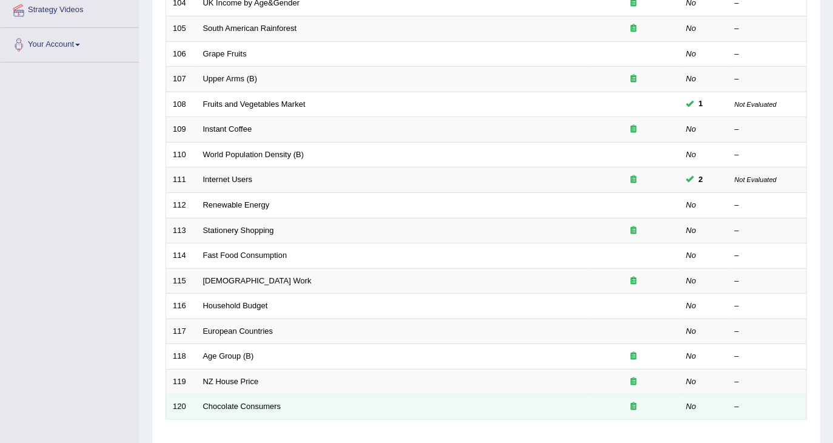
scroll to position [355, 0]
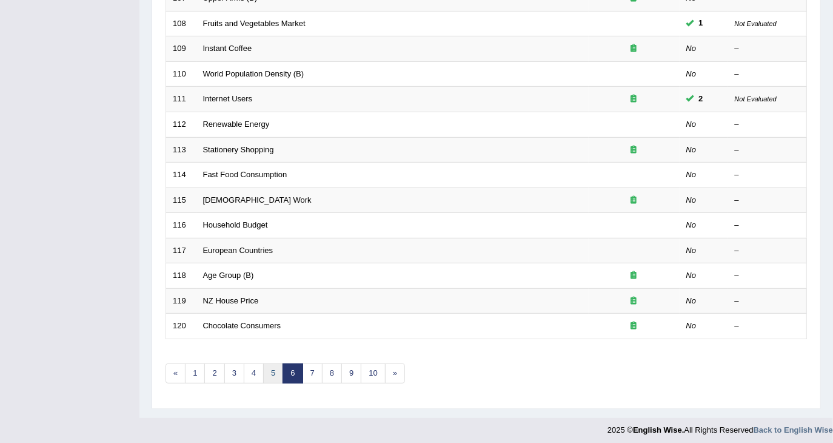
click at [267, 363] on link "5" at bounding box center [273, 373] width 20 height 20
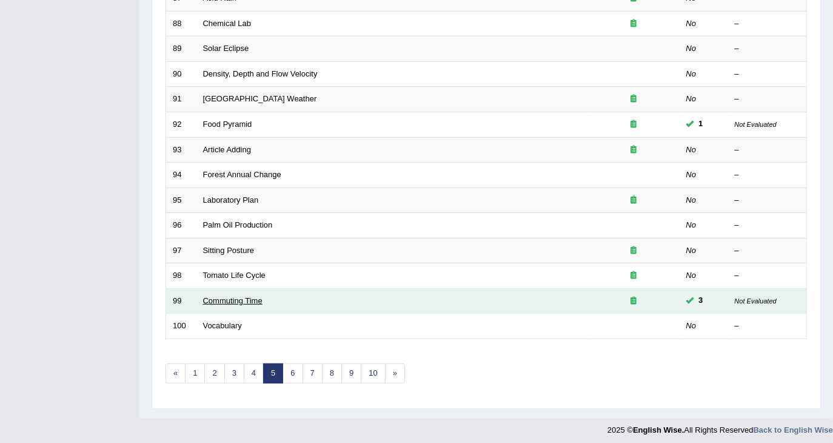
scroll to position [355, 0]
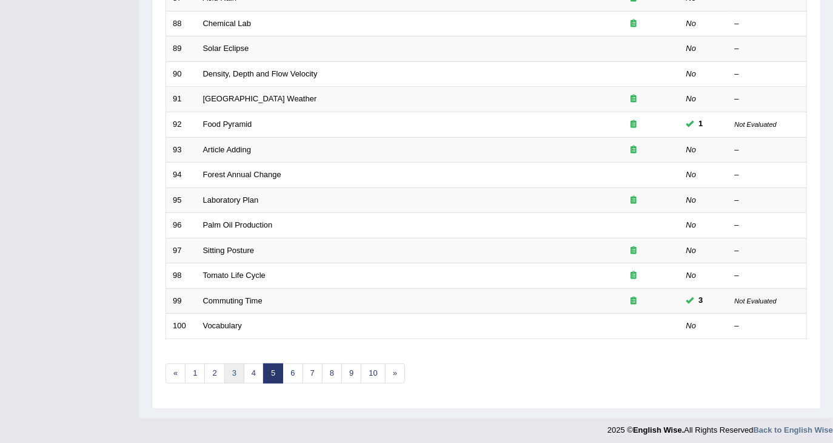
click at [233, 375] on link "3" at bounding box center [234, 373] width 20 height 20
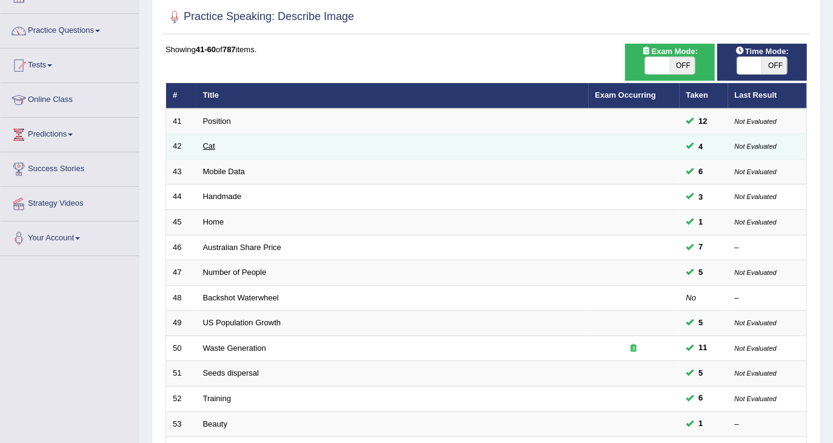
click at [212, 147] on link "Cat" at bounding box center [209, 145] width 12 height 9
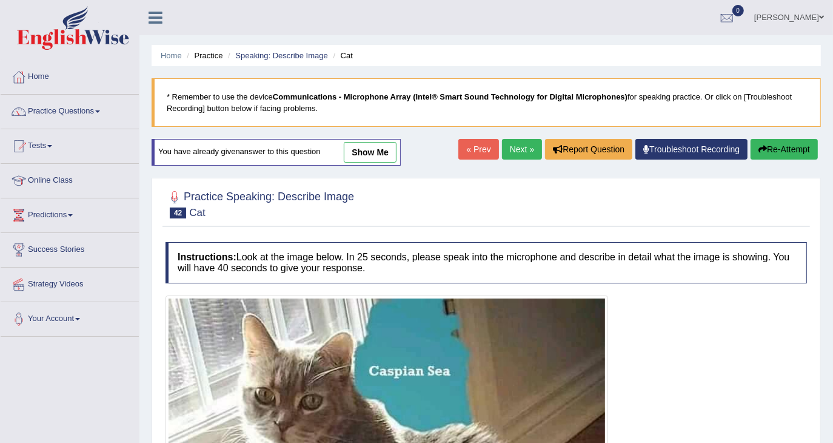
drag, startPoint x: 364, startPoint y: 146, endPoint x: 386, endPoint y: 213, distance: 70.0
click at [364, 146] on link "show me" at bounding box center [370, 152] width 53 height 21
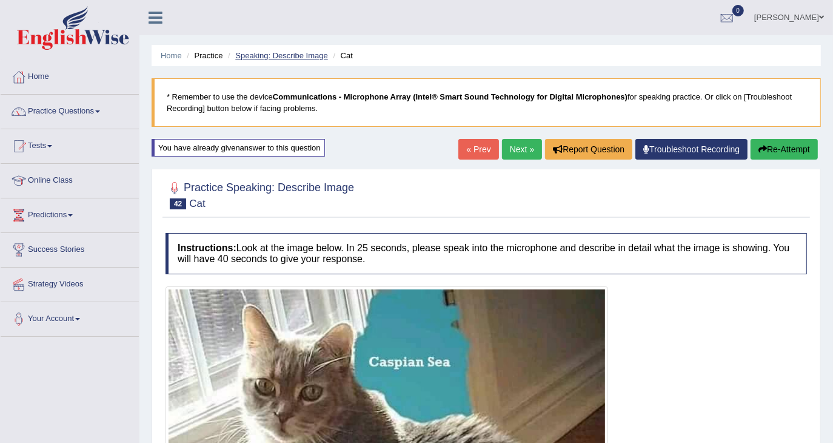
click at [315, 56] on link "Speaking: Describe Image" at bounding box center [281, 55] width 92 height 9
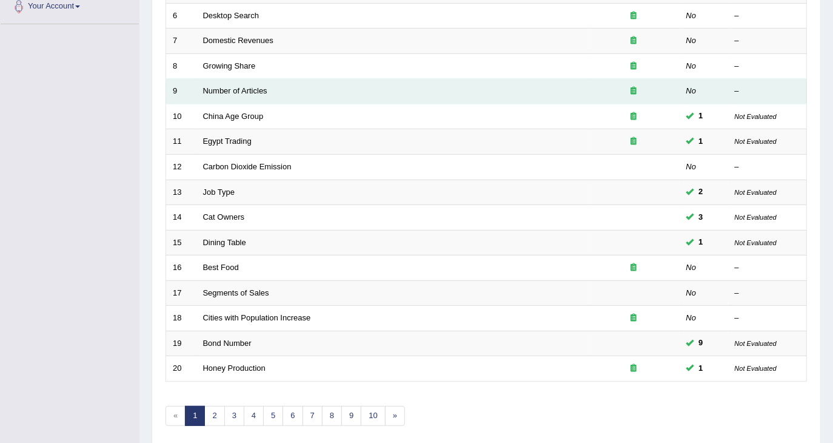
scroll to position [356, 0]
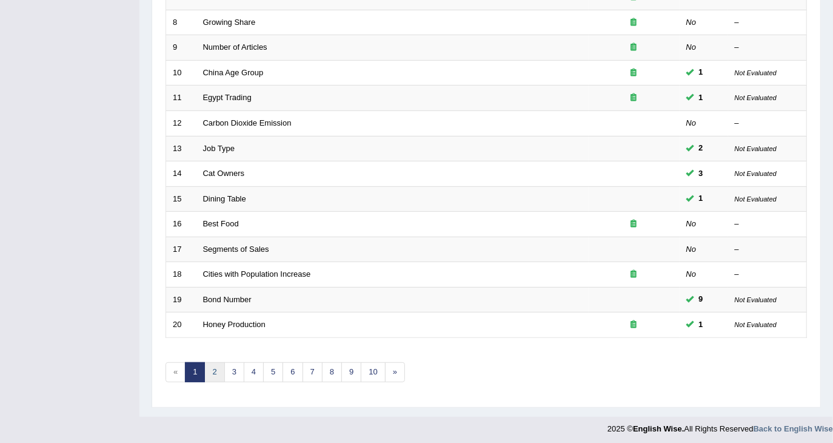
click at [218, 362] on link "2" at bounding box center [214, 372] width 20 height 20
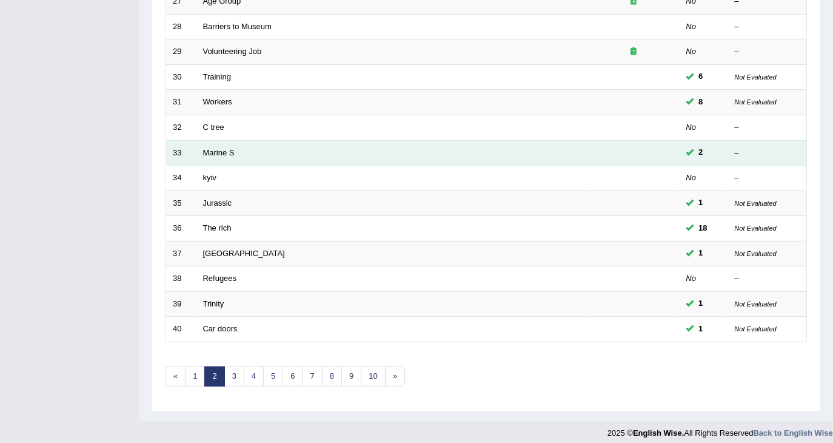
scroll to position [355, 0]
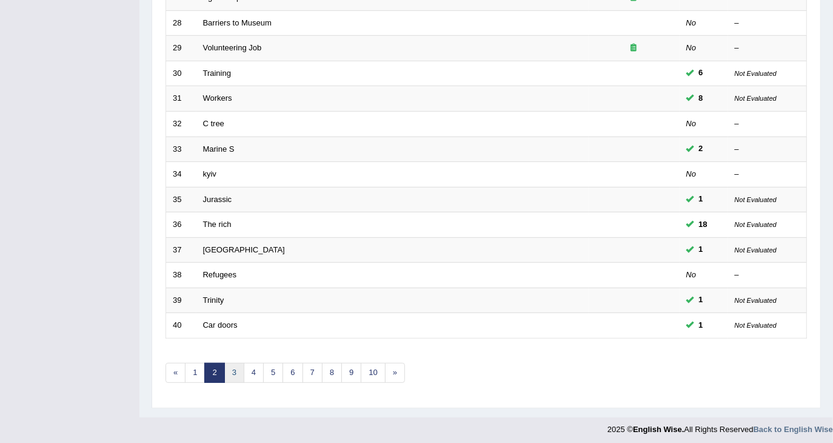
click at [237, 370] on link "3" at bounding box center [234, 373] width 20 height 20
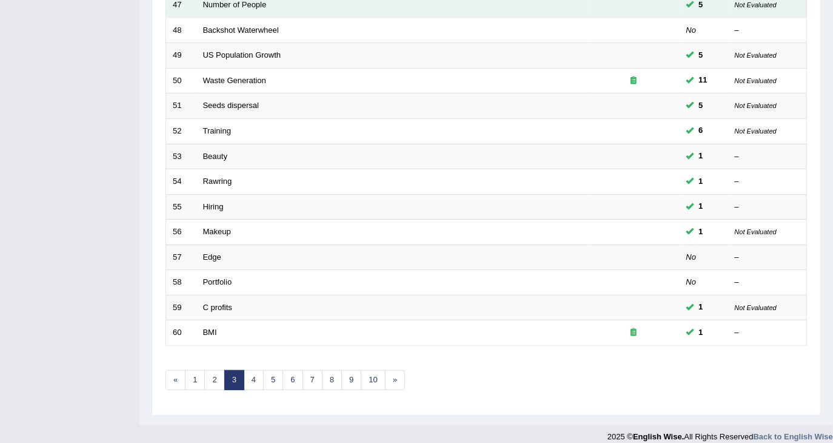
scroll to position [356, 0]
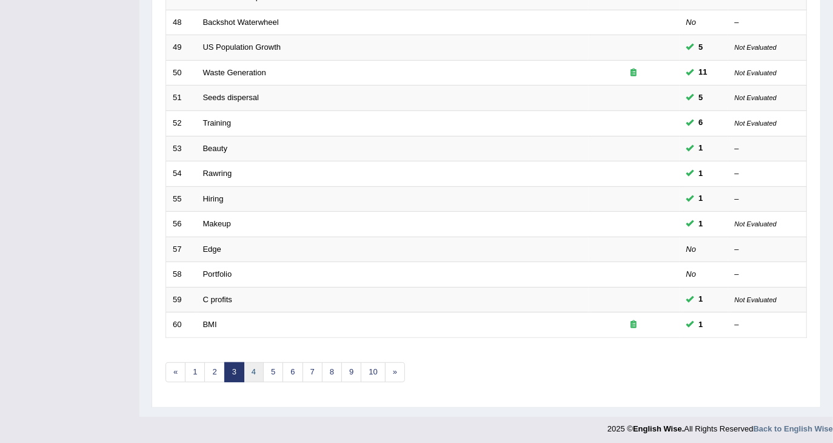
click at [246, 369] on link "4" at bounding box center [254, 372] width 20 height 20
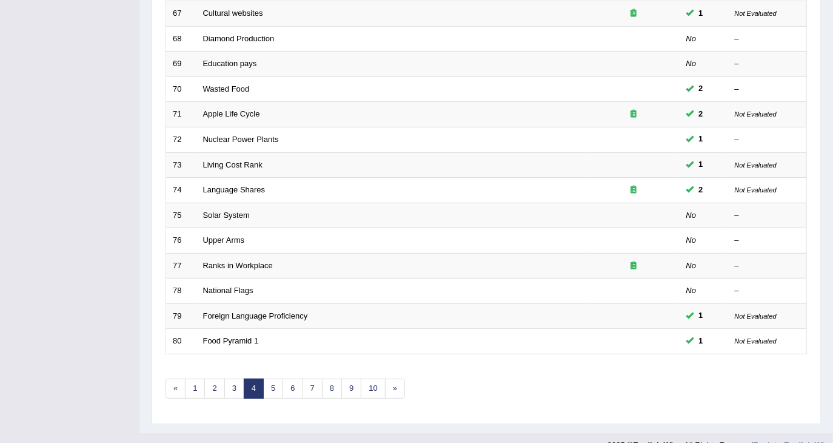
scroll to position [355, 0]
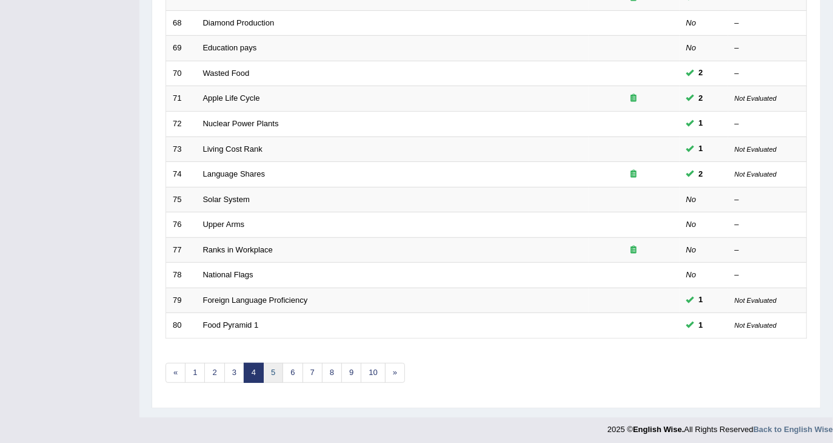
click at [267, 365] on link "5" at bounding box center [273, 373] width 20 height 20
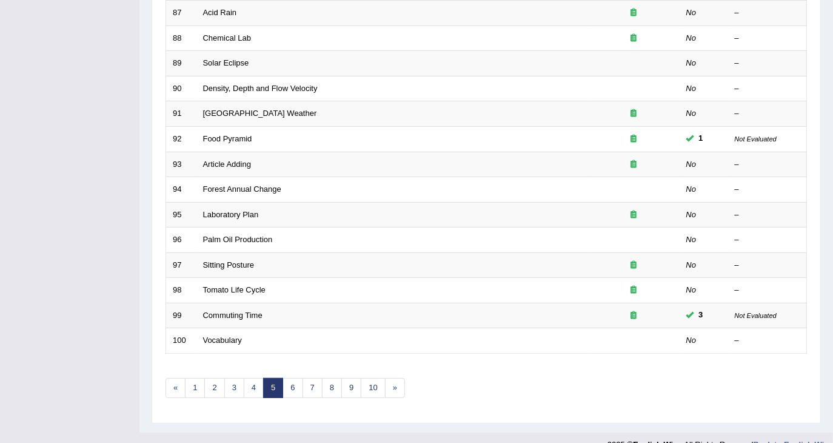
scroll to position [355, 0]
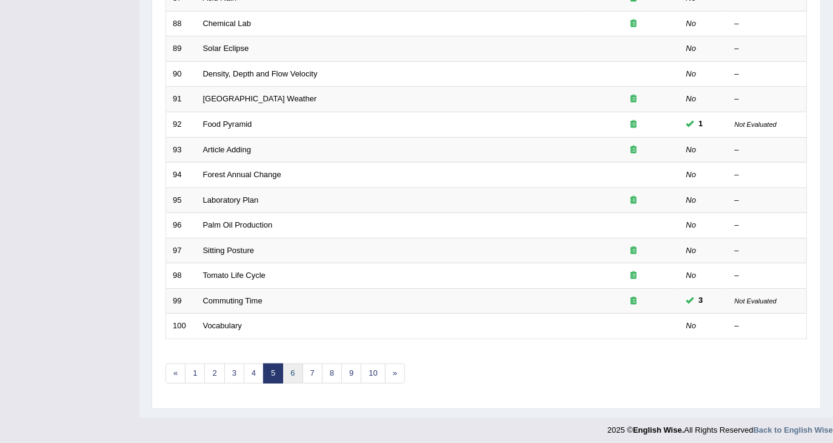
drag, startPoint x: 295, startPoint y: 368, endPoint x: 293, endPoint y: 355, distance: 13.6
click at [295, 368] on link "6" at bounding box center [292, 373] width 20 height 20
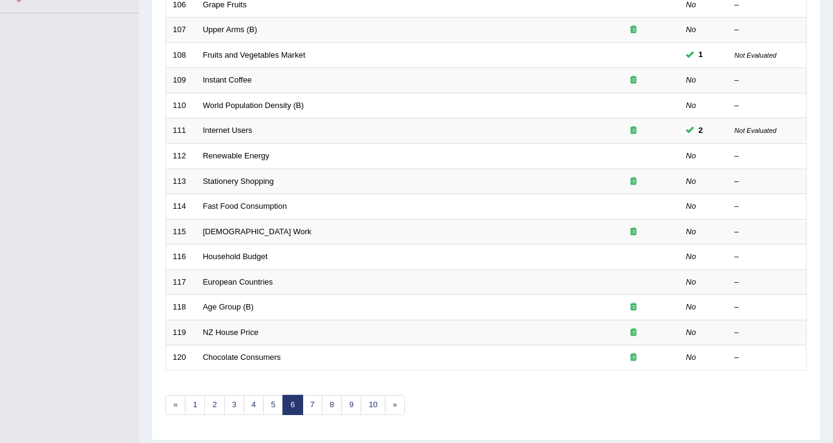
scroll to position [355, 0]
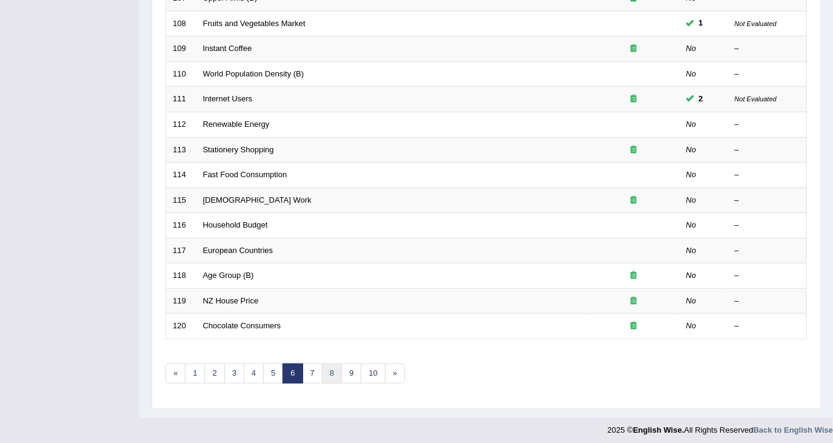
click at [324, 364] on link "8" at bounding box center [332, 373] width 20 height 20
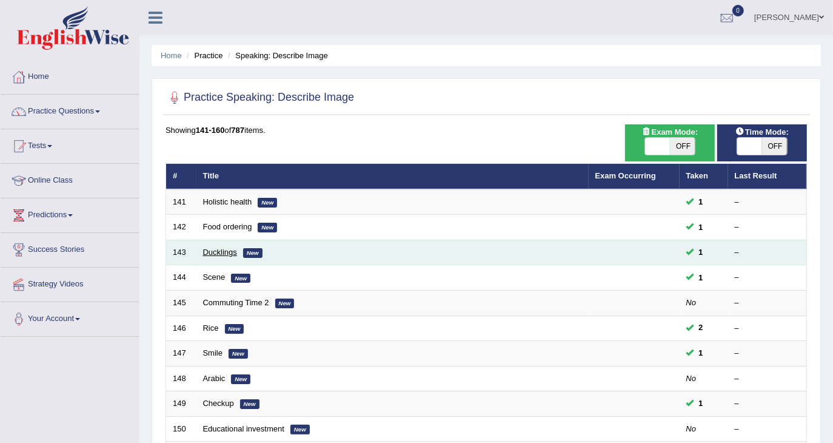
click at [233, 250] on link "Ducklings" at bounding box center [220, 251] width 34 height 9
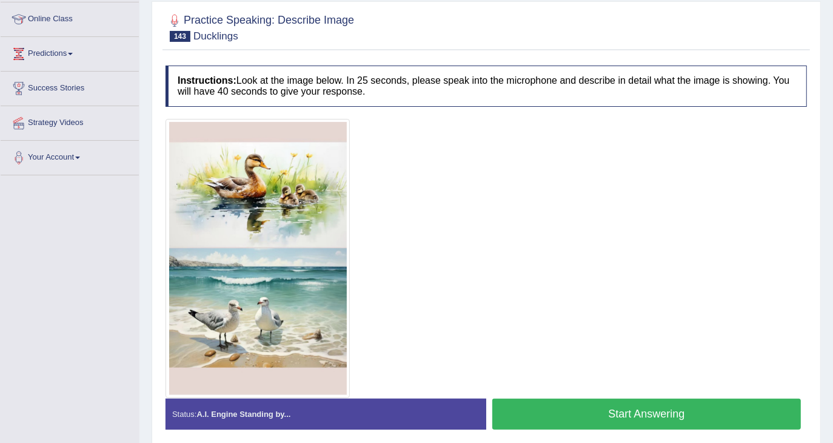
click at [633, 401] on button "Start Answering" at bounding box center [646, 413] width 309 height 31
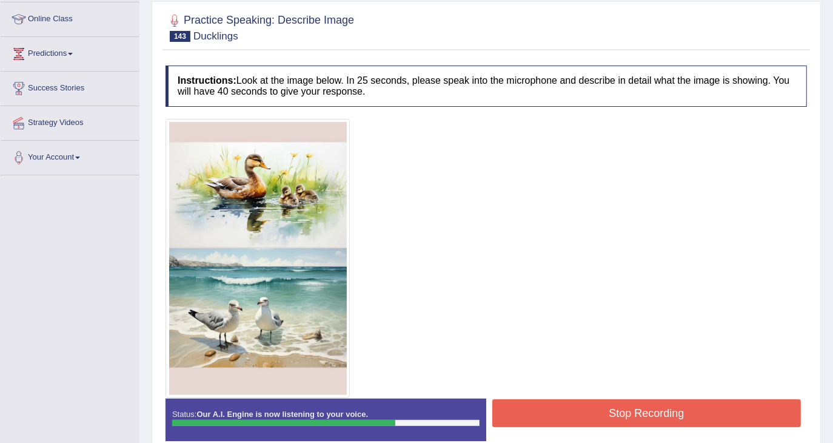
click at [576, 412] on button "Stop Recording" at bounding box center [646, 413] width 309 height 28
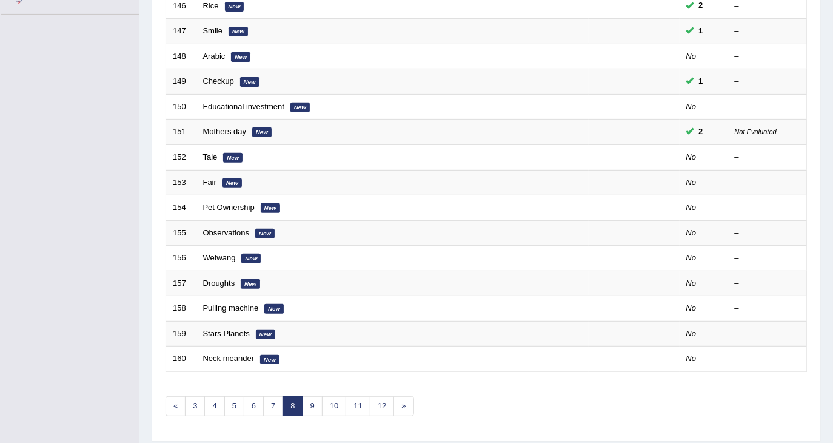
scroll to position [323, 0]
click at [306, 395] on link "9" at bounding box center [312, 405] width 20 height 20
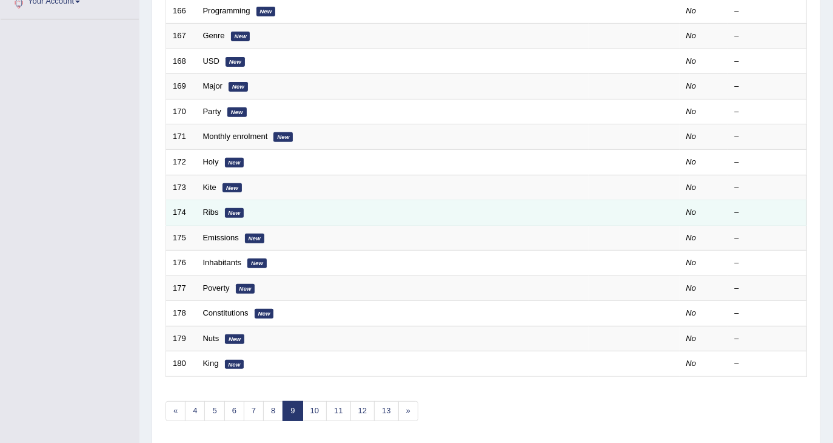
scroll to position [355, 0]
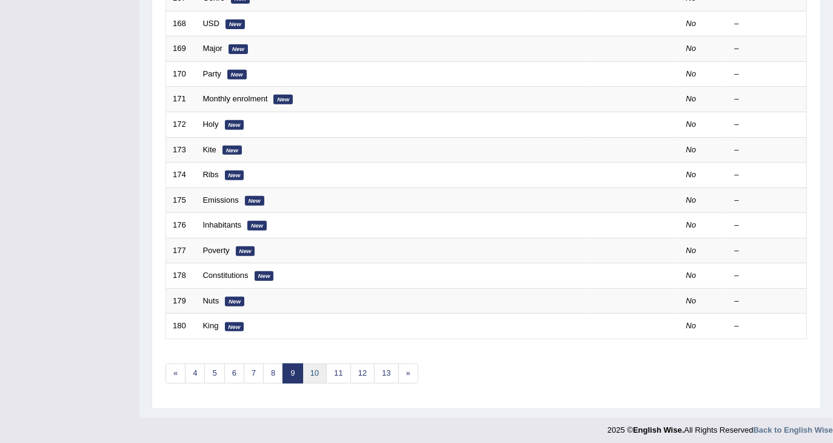
click at [316, 363] on link "10" at bounding box center [314, 373] width 24 height 20
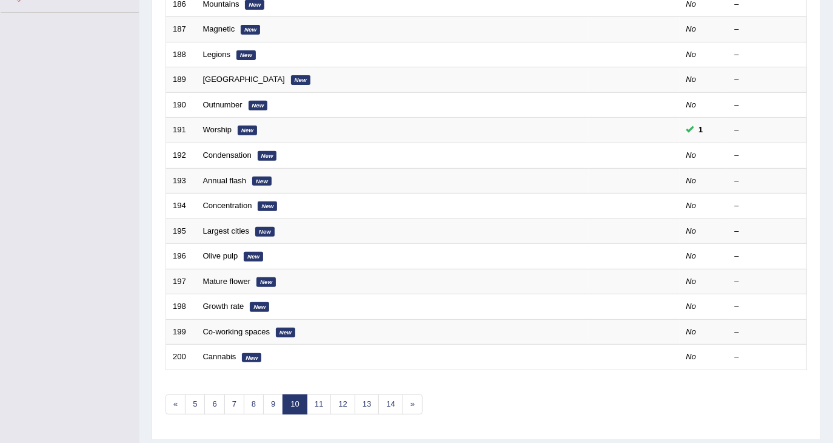
scroll to position [355, 0]
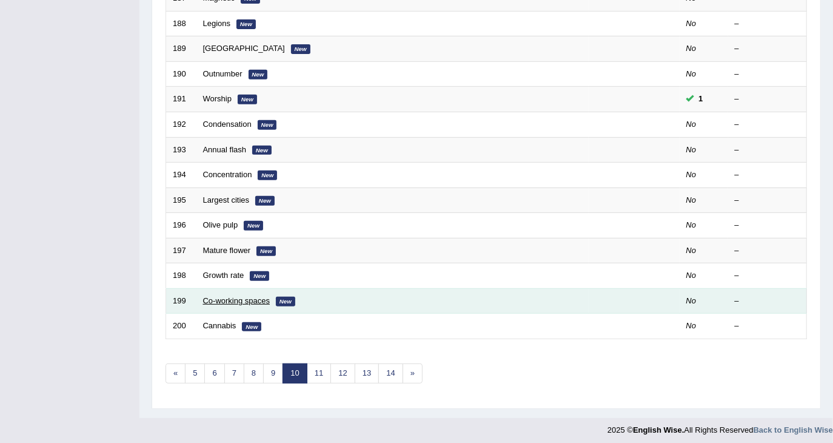
click at [230, 299] on link "Co-working spaces" at bounding box center [236, 300] width 67 height 9
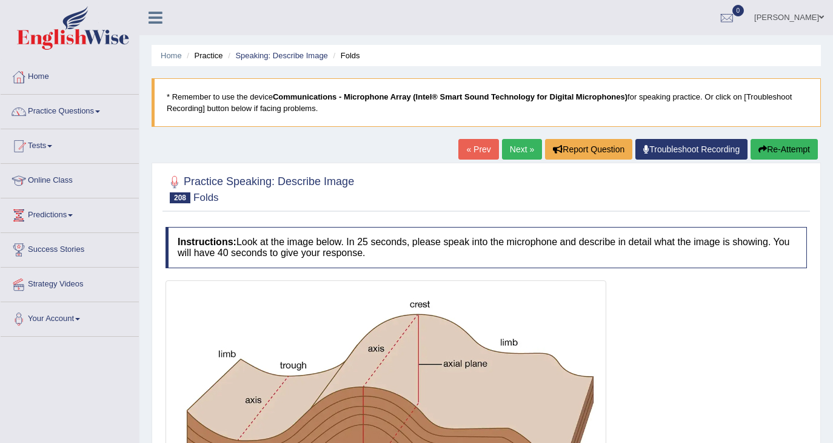
click at [514, 145] on link "Next »" at bounding box center [522, 149] width 40 height 21
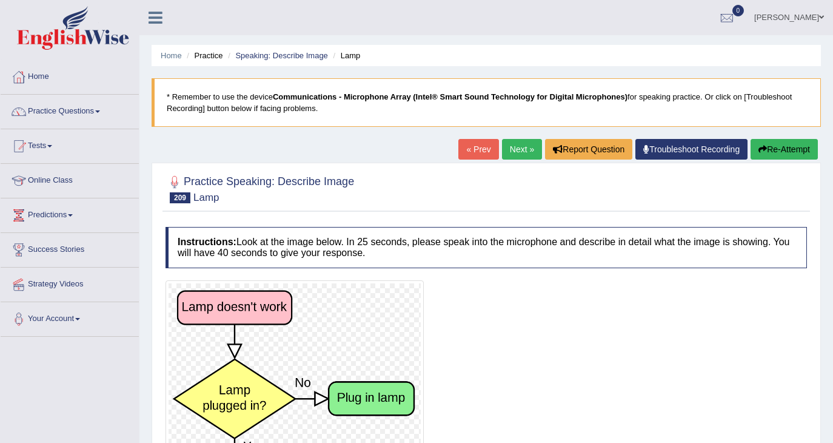
click at [514, 145] on link "Next »" at bounding box center [522, 149] width 40 height 21
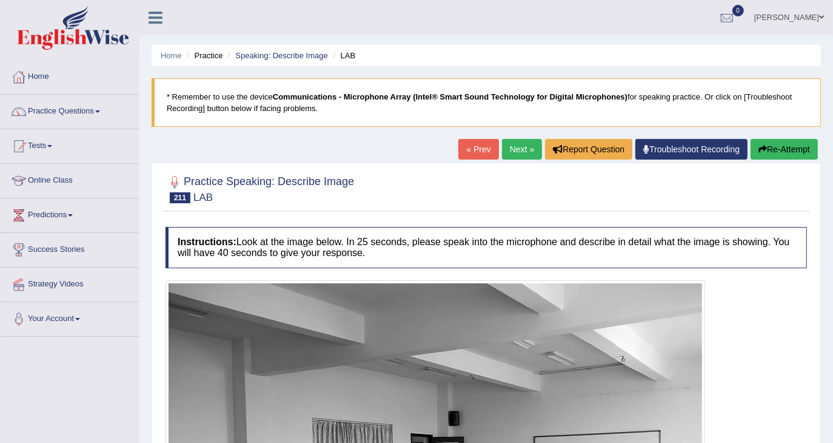
drag, startPoint x: 0, startPoint y: 0, endPoint x: 514, endPoint y: 145, distance: 534.3
click at [514, 145] on link "Next »" at bounding box center [522, 149] width 40 height 21
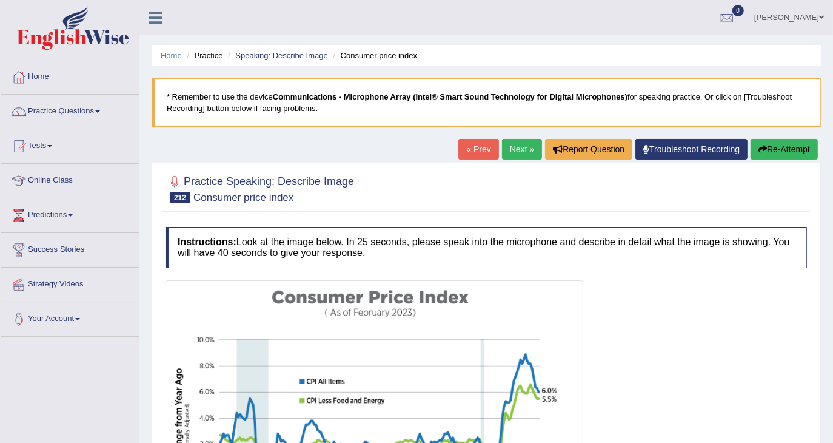
click at [474, 146] on link "« Prev" at bounding box center [478, 149] width 40 height 21
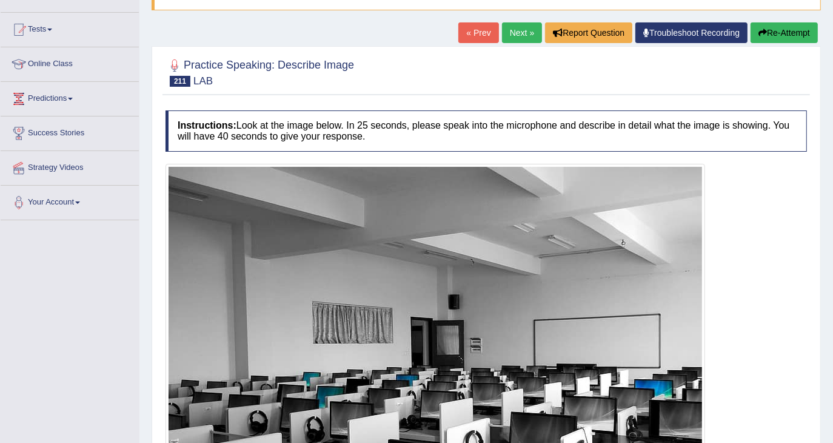
scroll to position [12, 0]
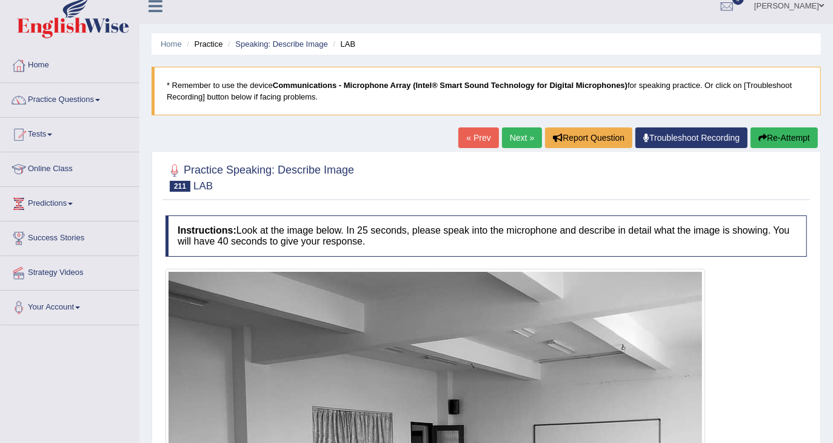
click at [522, 141] on link "Next »" at bounding box center [522, 137] width 40 height 21
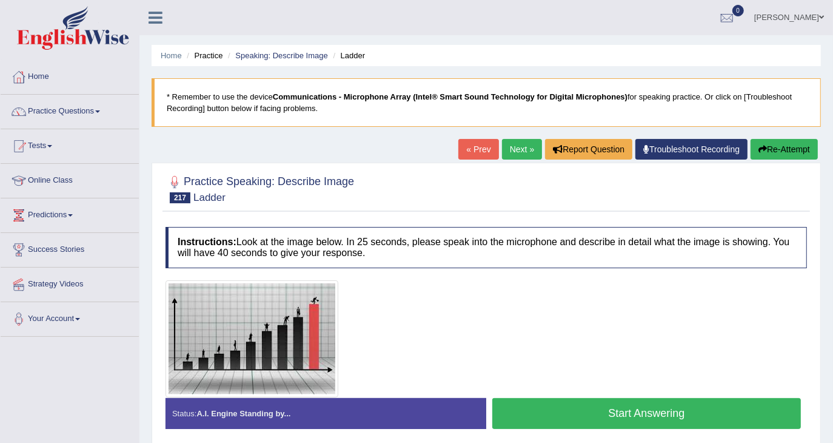
click at [509, 154] on link "Next »" at bounding box center [522, 149] width 40 height 21
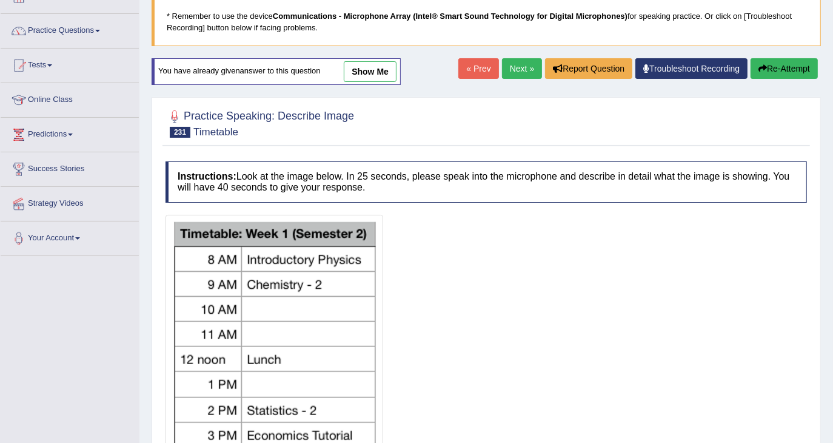
scroll to position [48, 0]
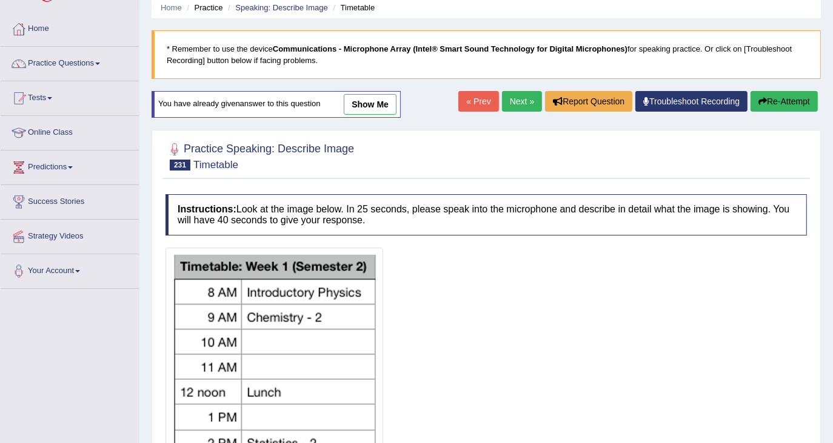
drag, startPoint x: 376, startPoint y: 94, endPoint x: 381, endPoint y: 159, distance: 65.0
click at [376, 94] on link "show me" at bounding box center [370, 104] width 53 height 21
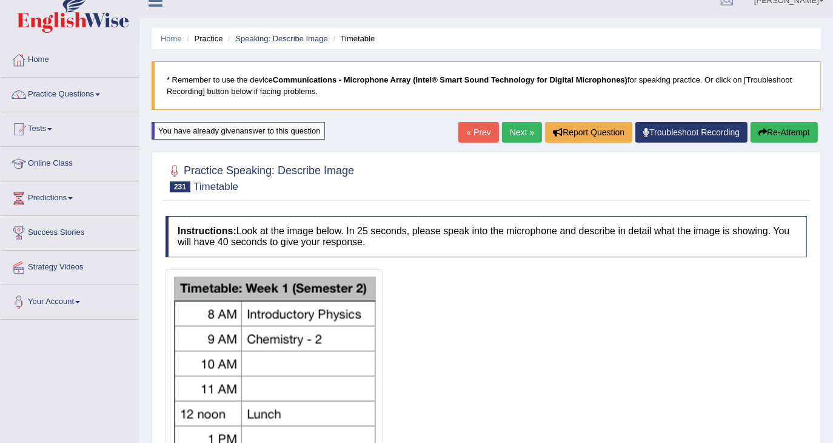
scroll to position [0, 0]
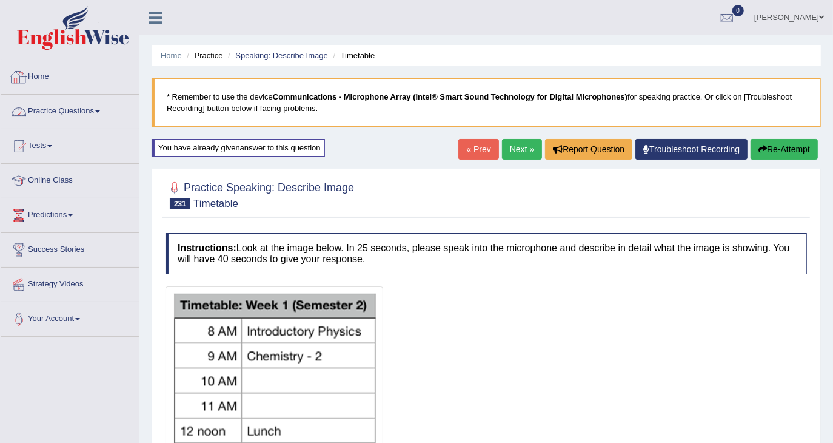
click at [100, 110] on span at bounding box center [97, 111] width 5 height 2
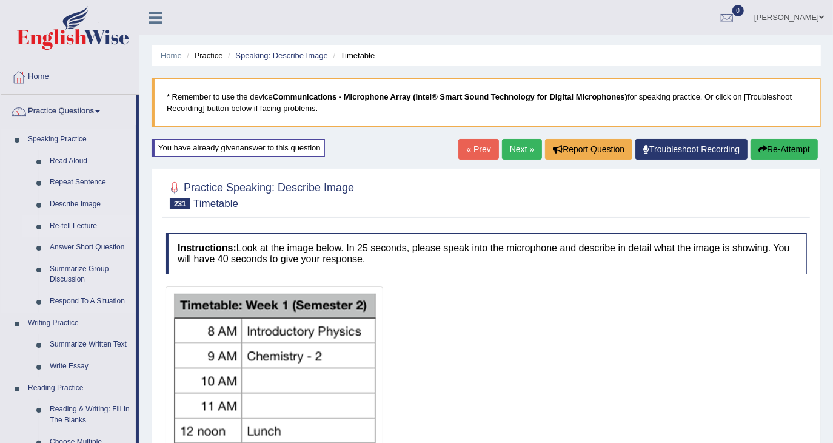
click at [79, 227] on link "Re-tell Lecture" at bounding box center [90, 226] width 92 height 22
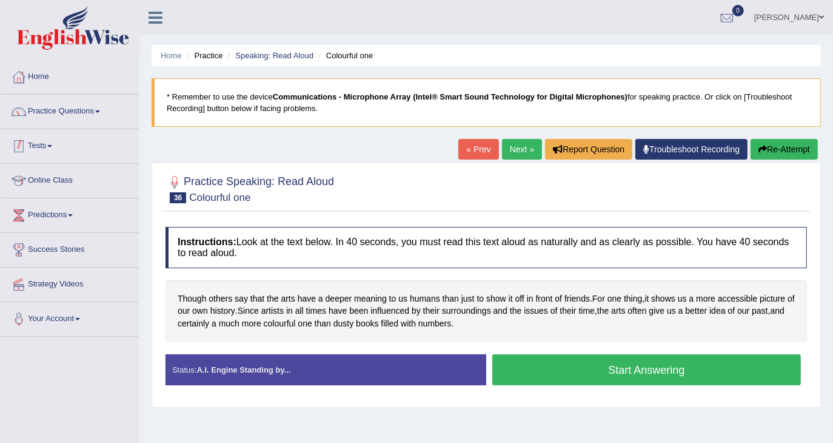
click at [103, 124] on li "Practice Questions Speaking Practice Read Aloud Repeat Sentence Describe Image …" at bounding box center [70, 112] width 138 height 35
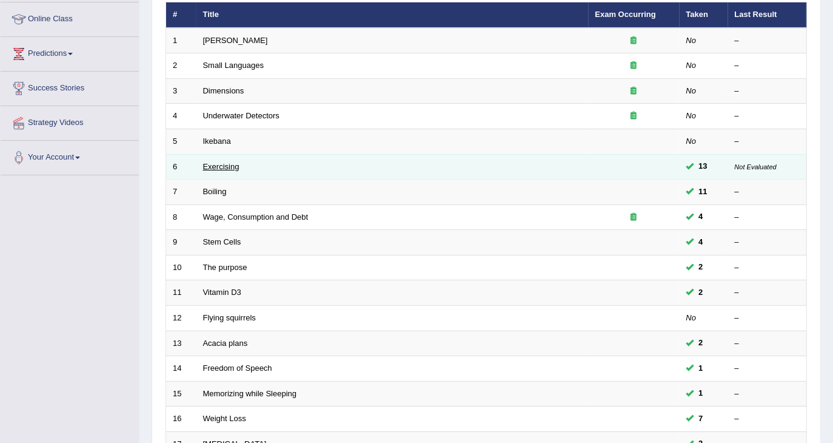
click at [233, 164] on link "Exercising" at bounding box center [221, 166] width 36 height 9
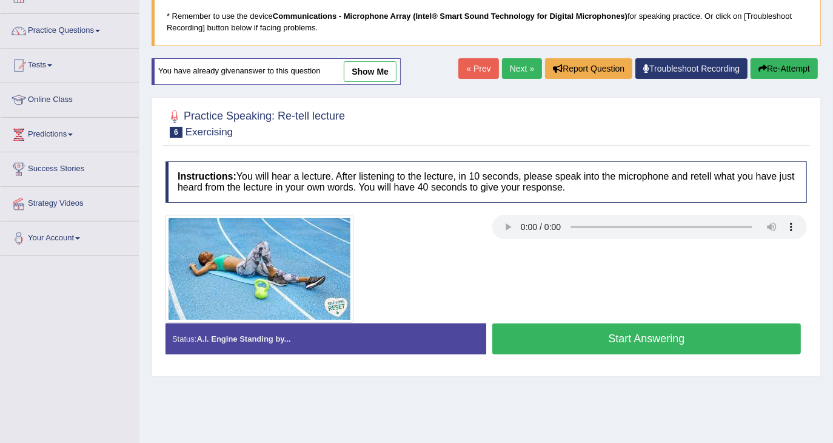
drag, startPoint x: 615, startPoint y: 251, endPoint x: 619, endPoint y: 256, distance: 6.9
click at [615, 253] on div at bounding box center [485, 269] width 653 height 108
click at [572, 115] on div at bounding box center [485, 122] width 641 height 37
click at [546, 266] on div at bounding box center [485, 269] width 653 height 108
click at [384, 71] on link "show me" at bounding box center [370, 71] width 53 height 21
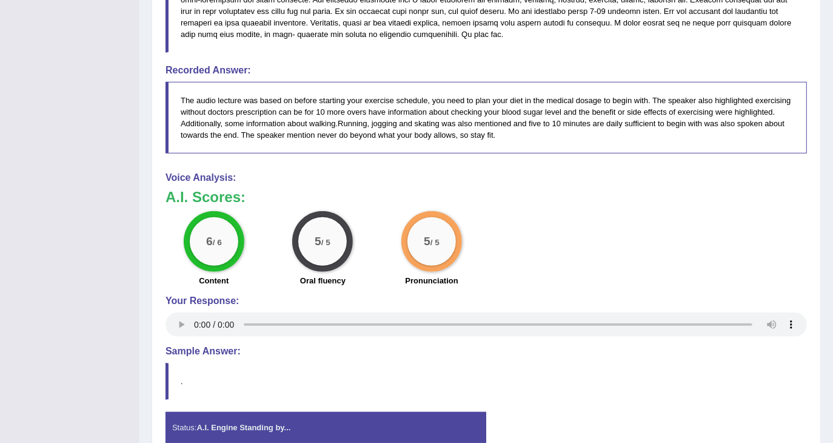
scroll to position [472, 0]
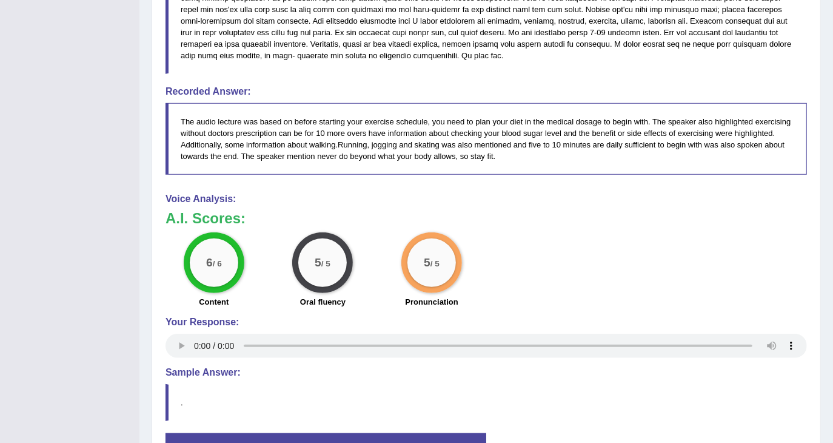
click at [701, 259] on div "Voice Analysis: A.I. Scores: 6 / 6 Content 5 / 5 Oral fluency 5 / 5 Pronunciati…" at bounding box center [485, 276] width 641 height 167
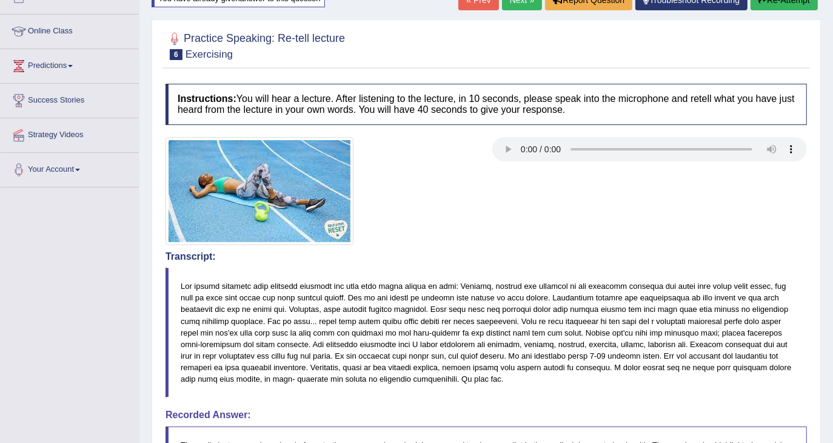
scroll to position [0, 0]
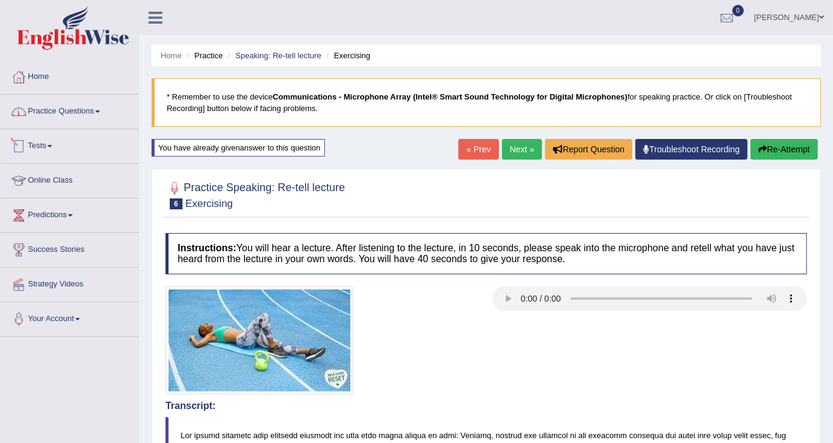
click at [59, 115] on link "Practice Questions" at bounding box center [70, 110] width 138 height 30
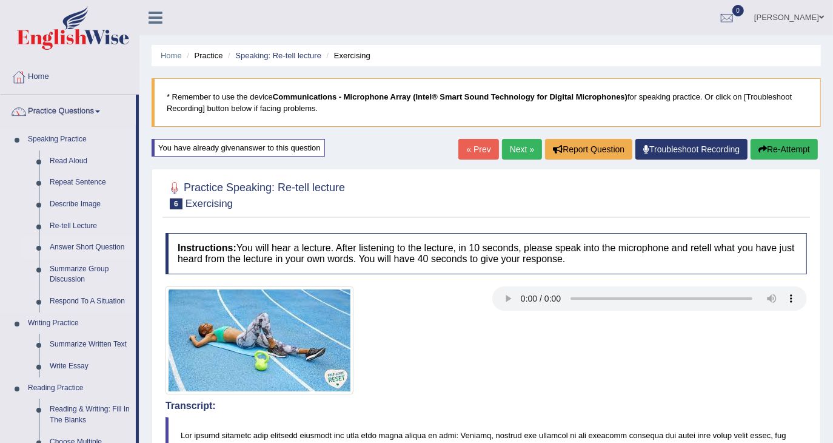
click at [100, 249] on link "Answer Short Question" at bounding box center [90, 247] width 92 height 22
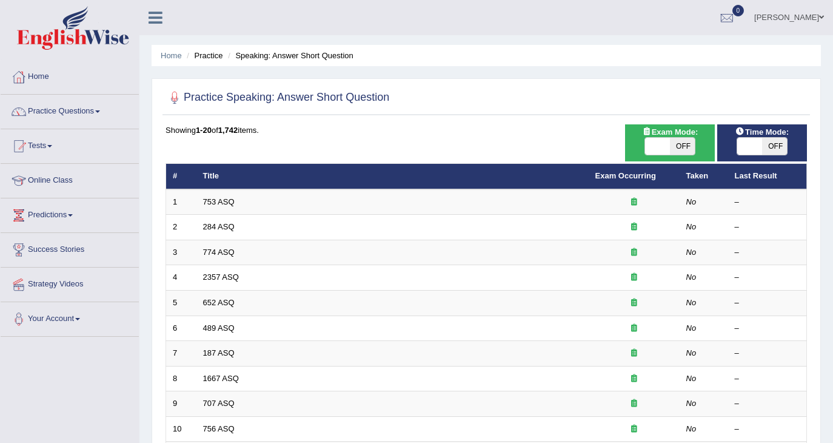
scroll to position [272, 0]
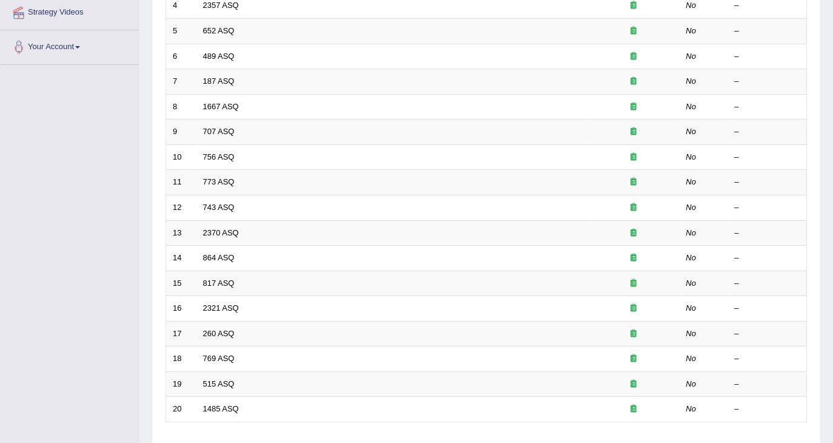
click at [226, 228] on link "2370 ASQ" at bounding box center [221, 232] width 36 height 9
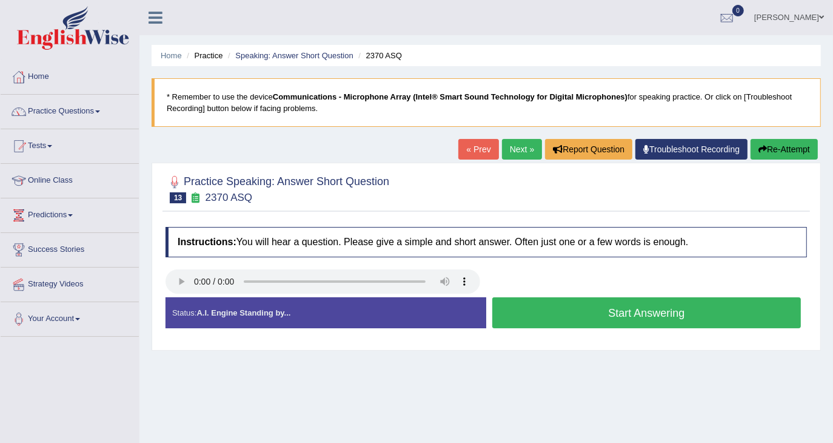
click at [529, 302] on button "Start Answering" at bounding box center [646, 312] width 309 height 31
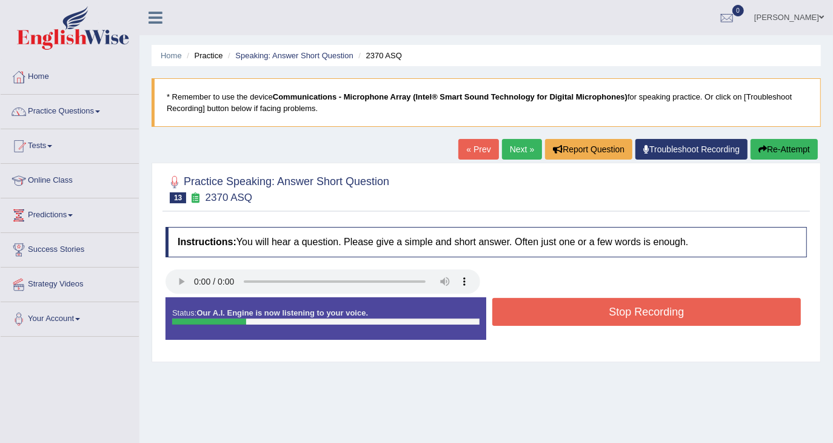
click at [529, 302] on button "Stop Recording" at bounding box center [646, 312] width 309 height 28
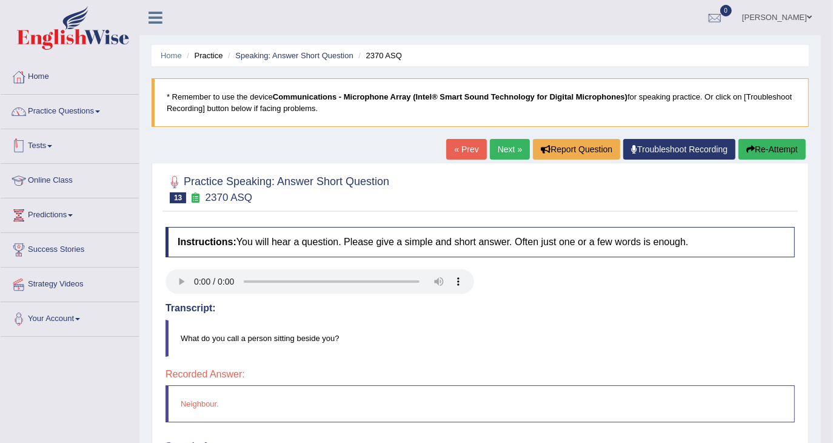
click at [57, 127] on li "Practice Questions Speaking Practice Read Aloud Repeat Sentence Describe Image …" at bounding box center [70, 112] width 138 height 35
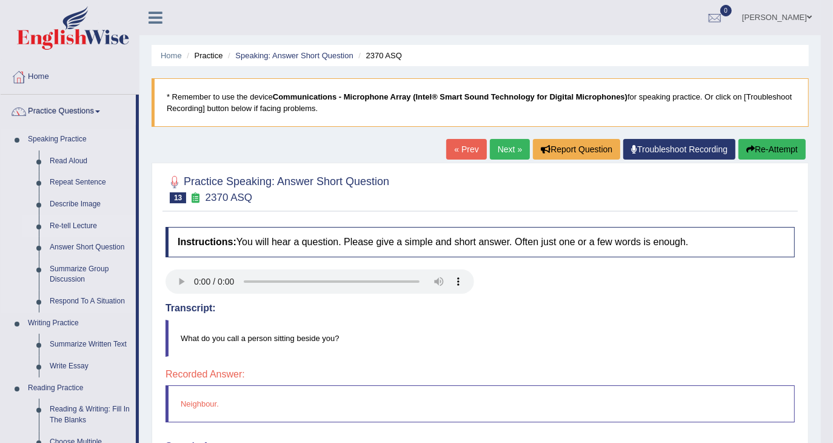
scroll to position [81, 0]
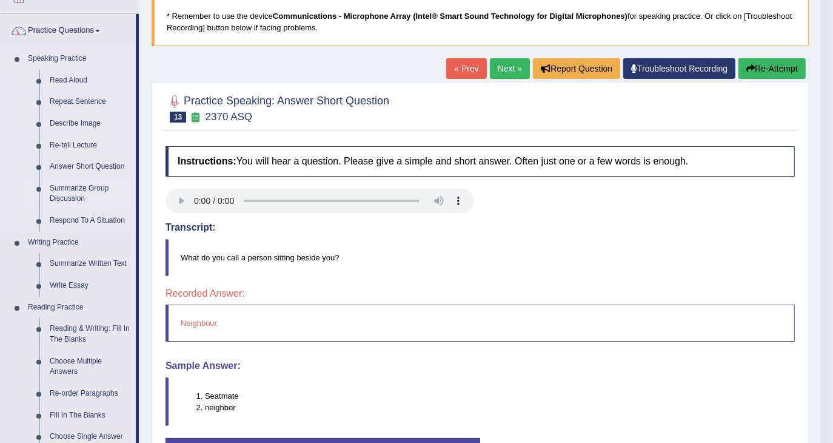
click at [70, 185] on link "Summarize Group Discussion" at bounding box center [90, 194] width 92 height 32
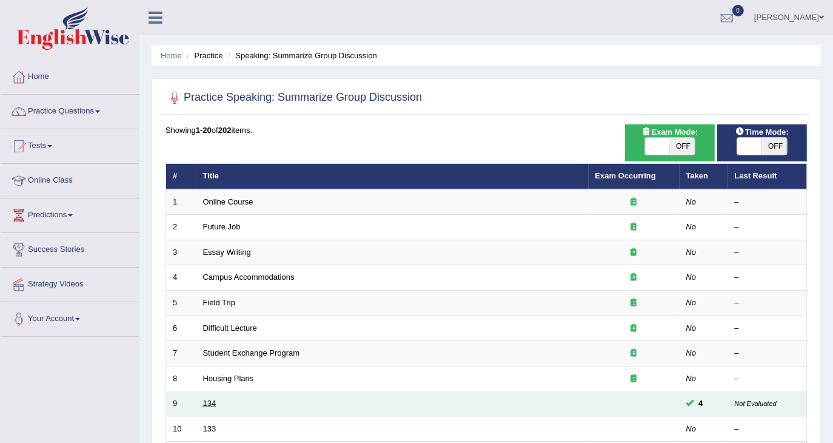
click at [208, 401] on link "134" at bounding box center [209, 402] width 13 height 9
